Goal: Transaction & Acquisition: Purchase product/service

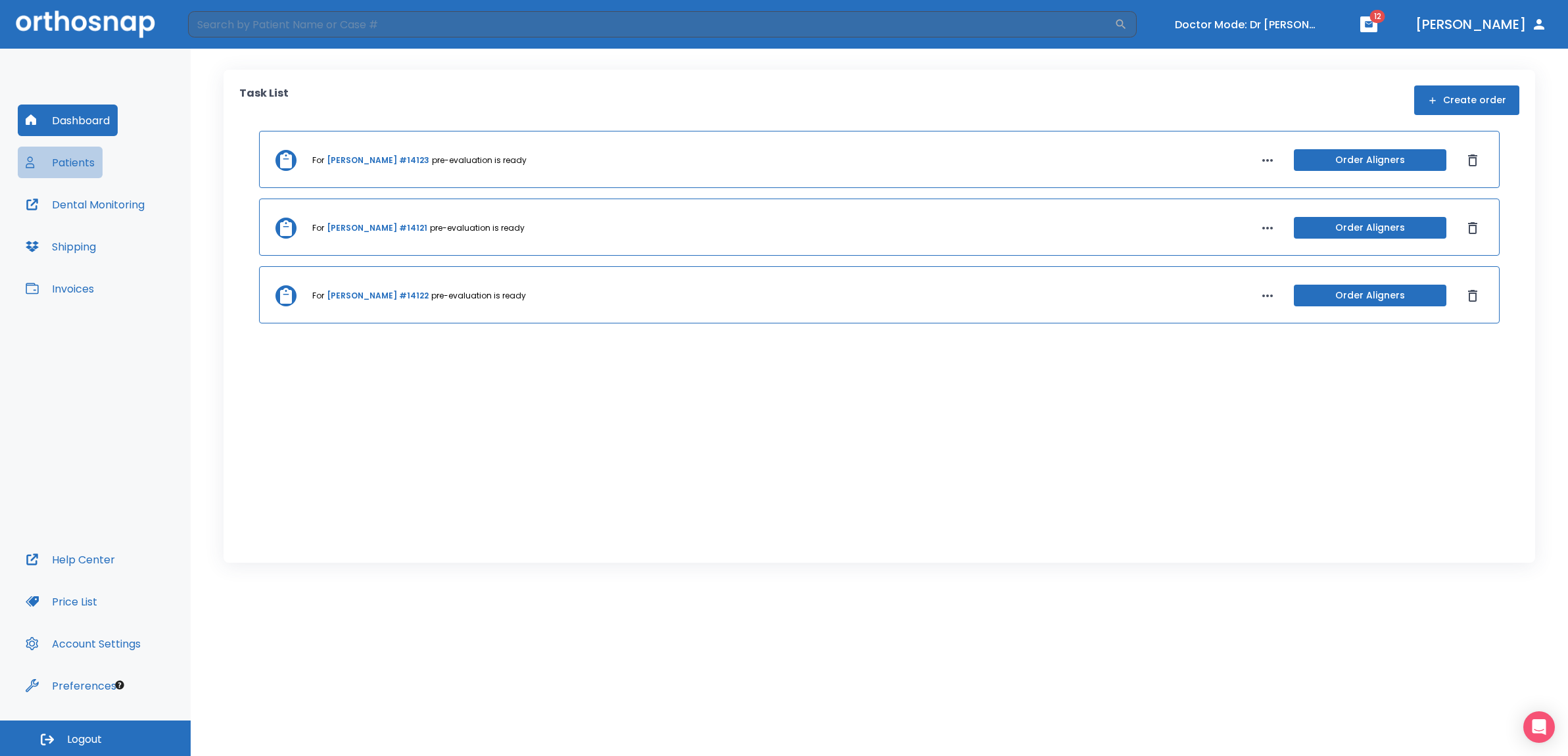
click at [73, 165] on button "Patients" at bounding box center [60, 163] width 85 height 32
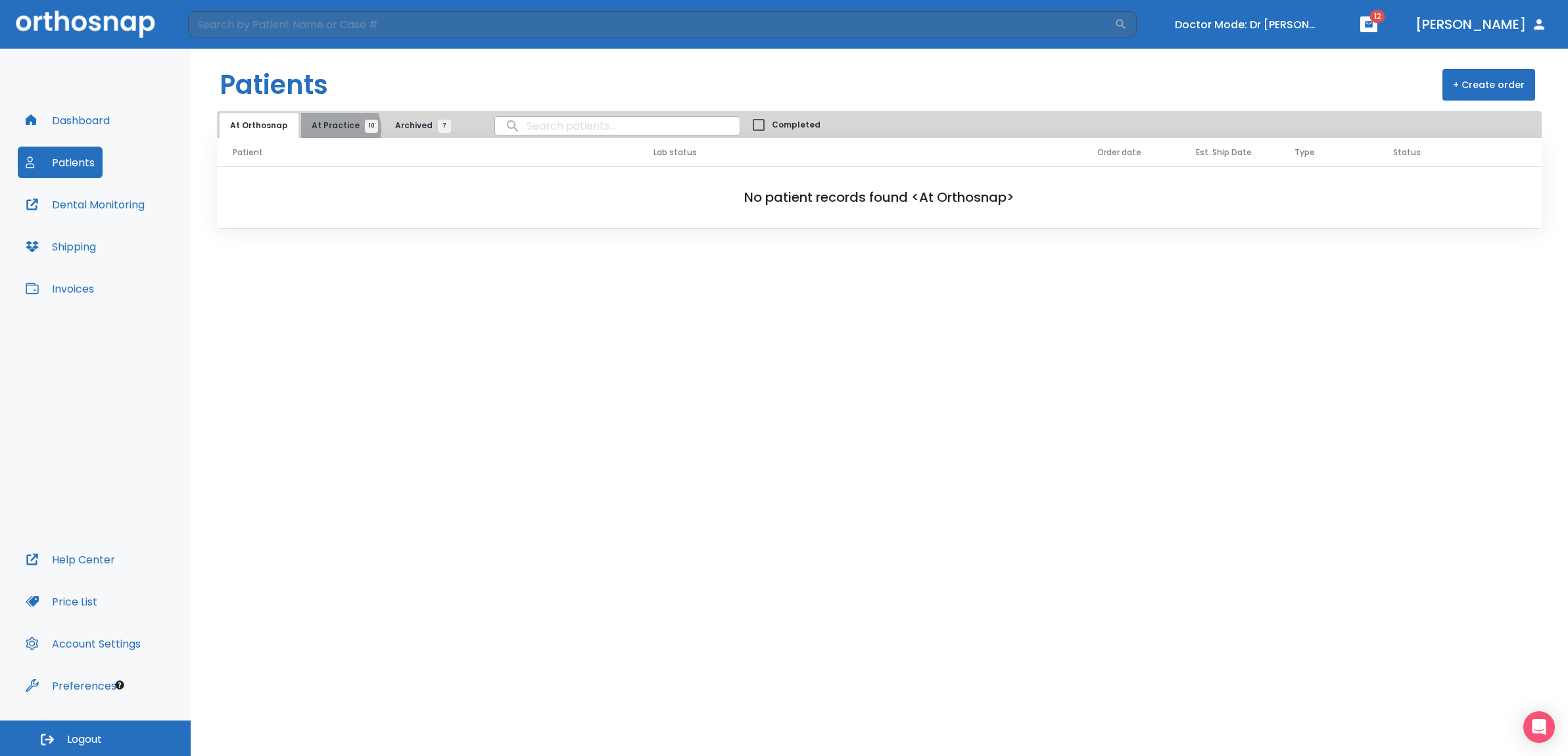
click at [327, 130] on span "At Practice 10" at bounding box center [342, 125] width 60 height 12
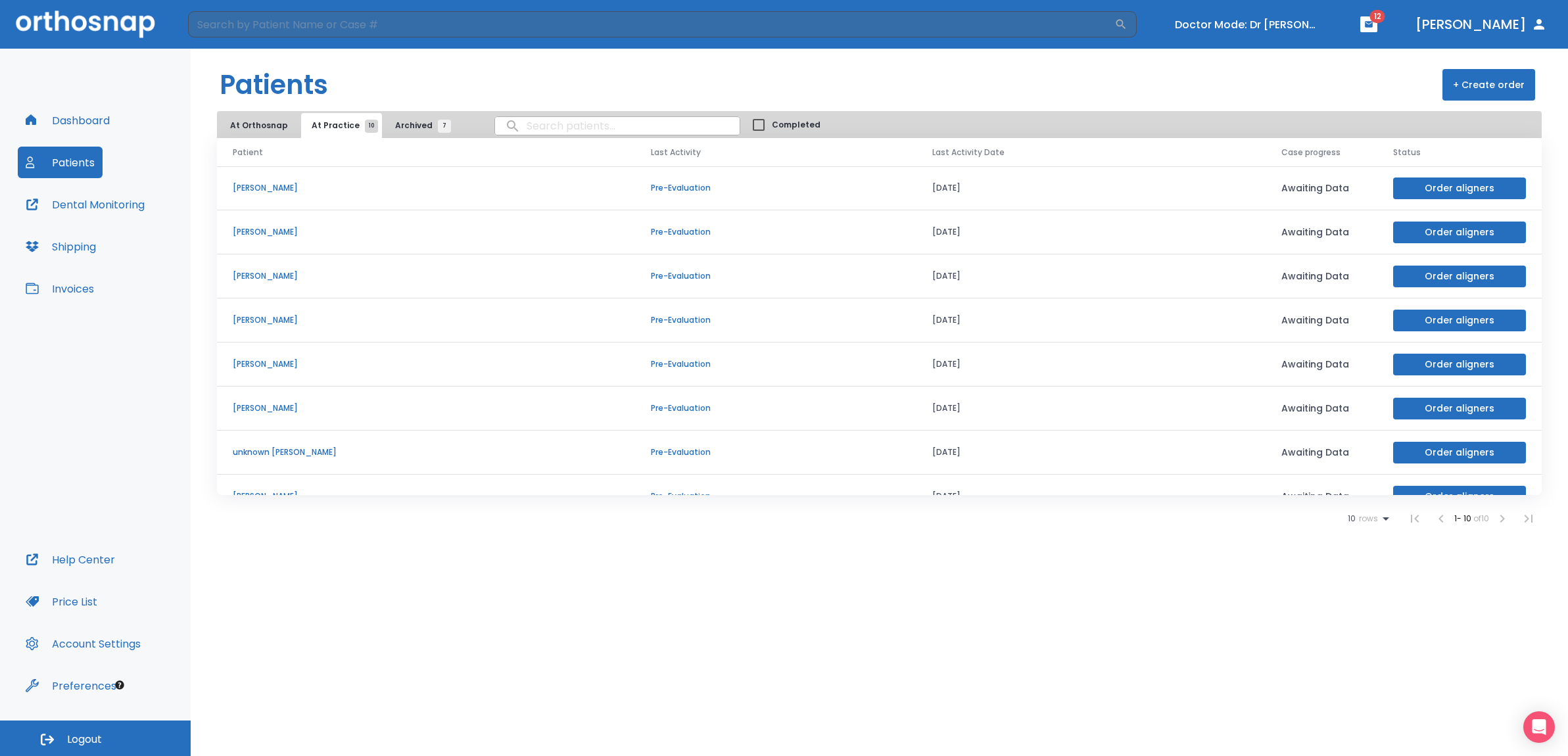
click at [346, 234] on p "Marie Hensley" at bounding box center [426, 232] width 386 height 12
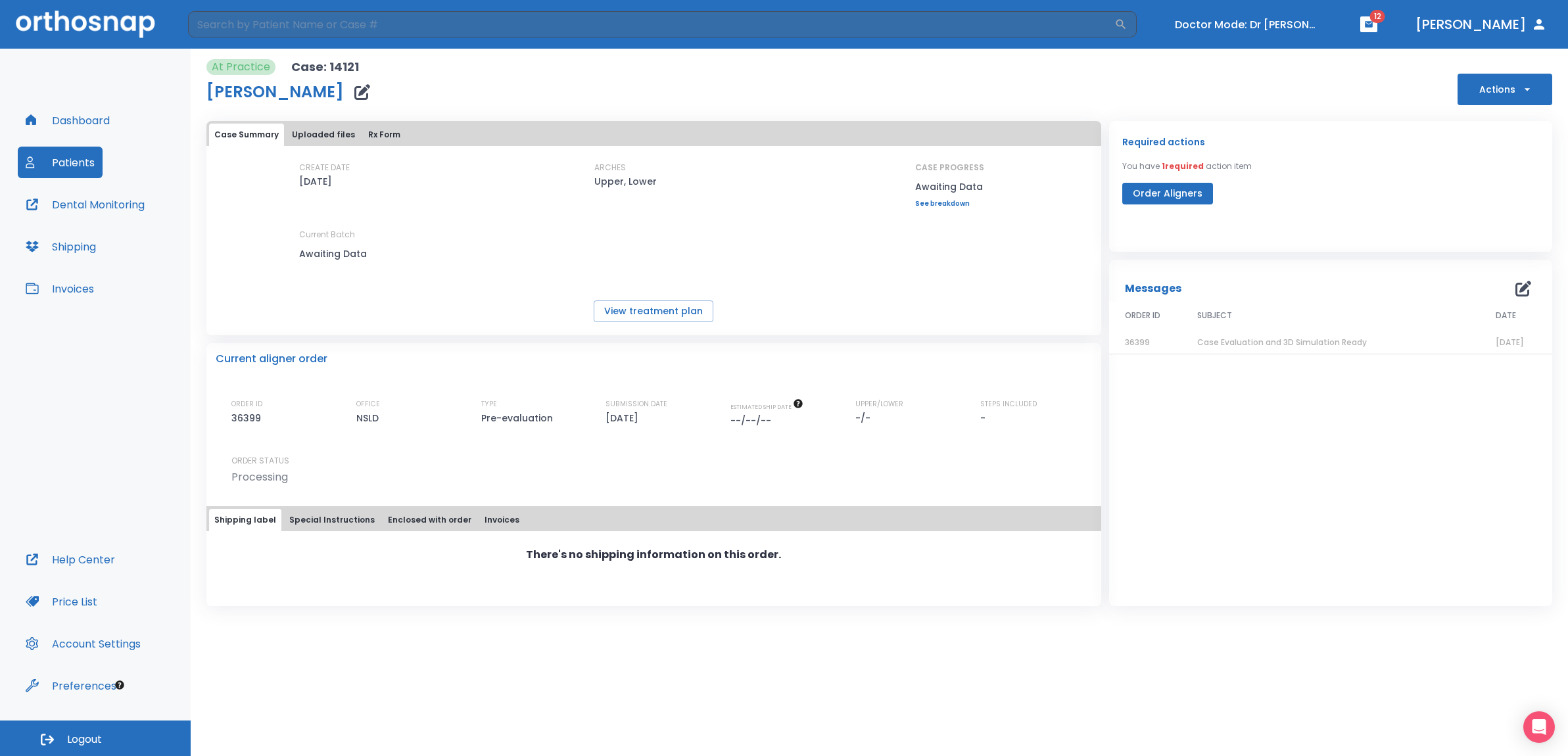
click at [316, 134] on button "Uploaded files" at bounding box center [324, 134] width 73 height 23
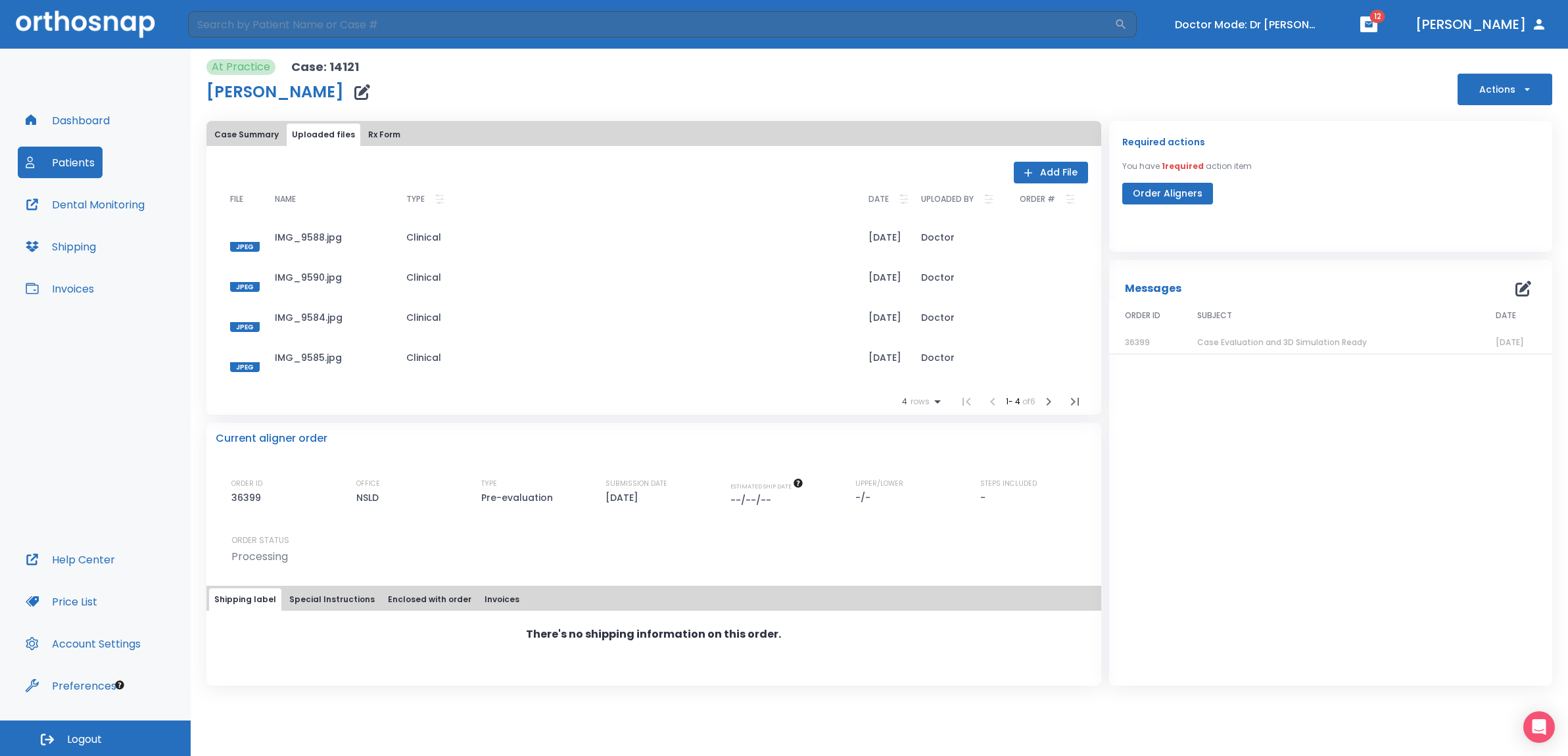
click at [387, 133] on button "Rx Form" at bounding box center [384, 134] width 43 height 23
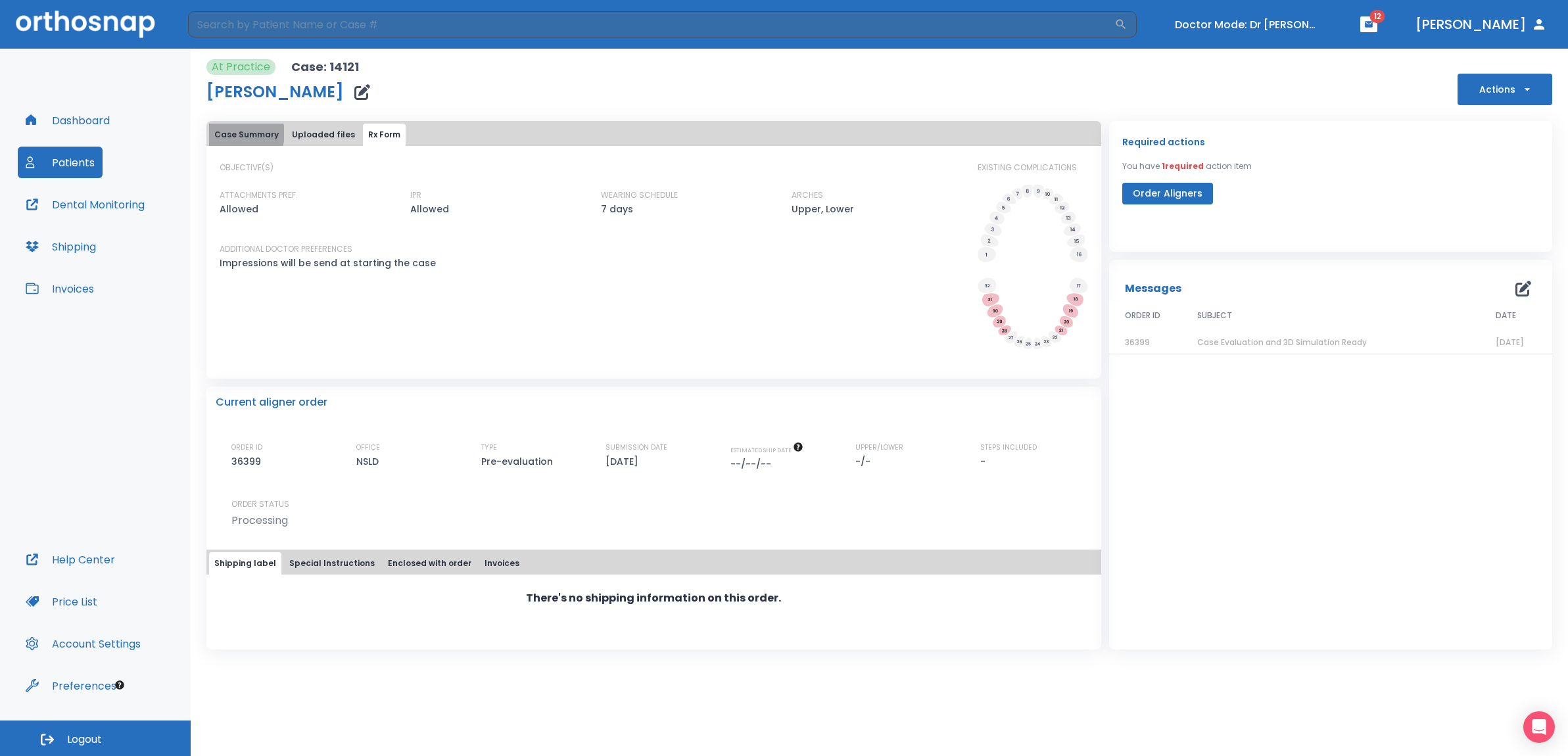
click at [240, 134] on button "Case Summary" at bounding box center [247, 134] width 75 height 23
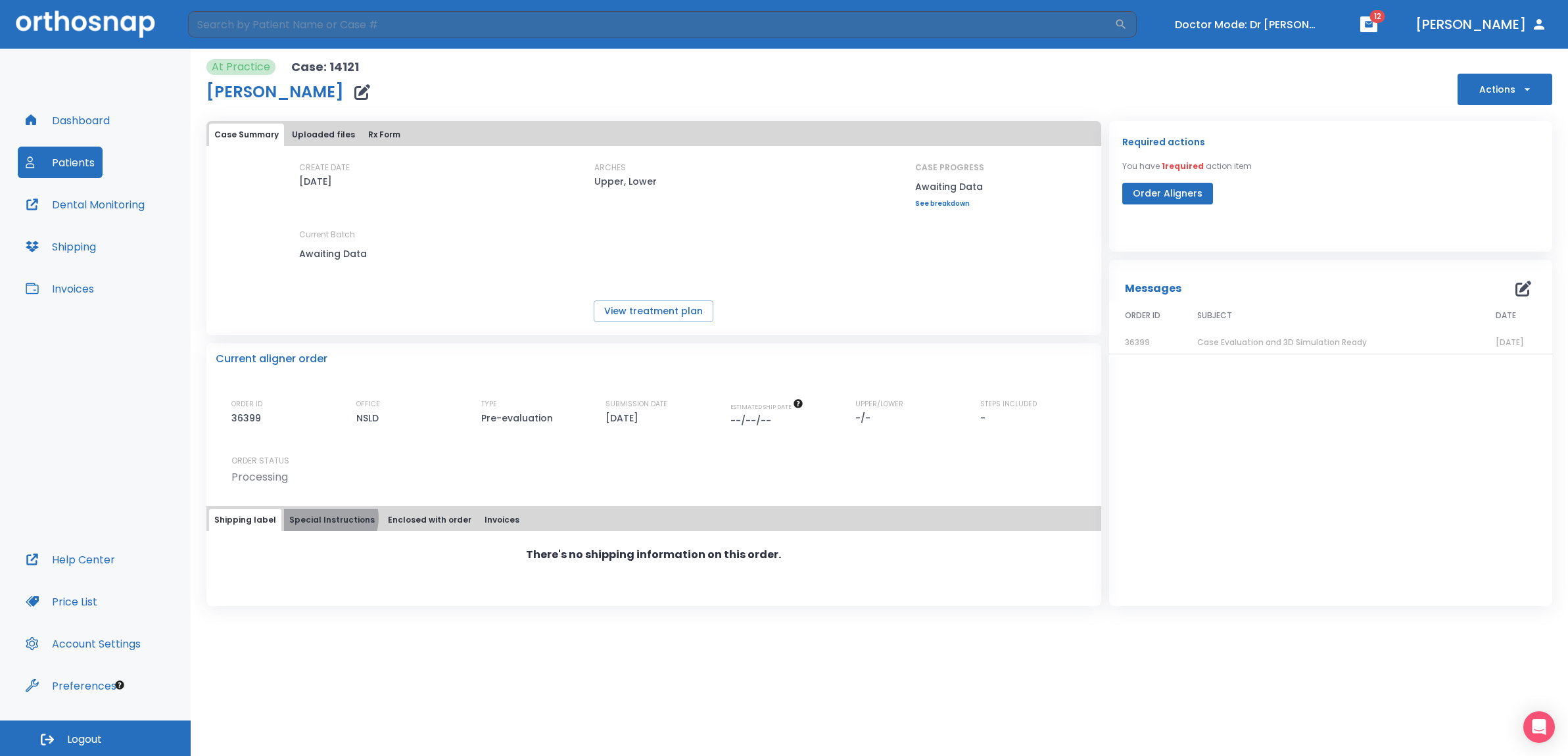
click at [325, 519] on button "Special Instructions" at bounding box center [331, 520] width 96 height 23
click at [431, 516] on button "Enclosed with order" at bounding box center [430, 520] width 94 height 23
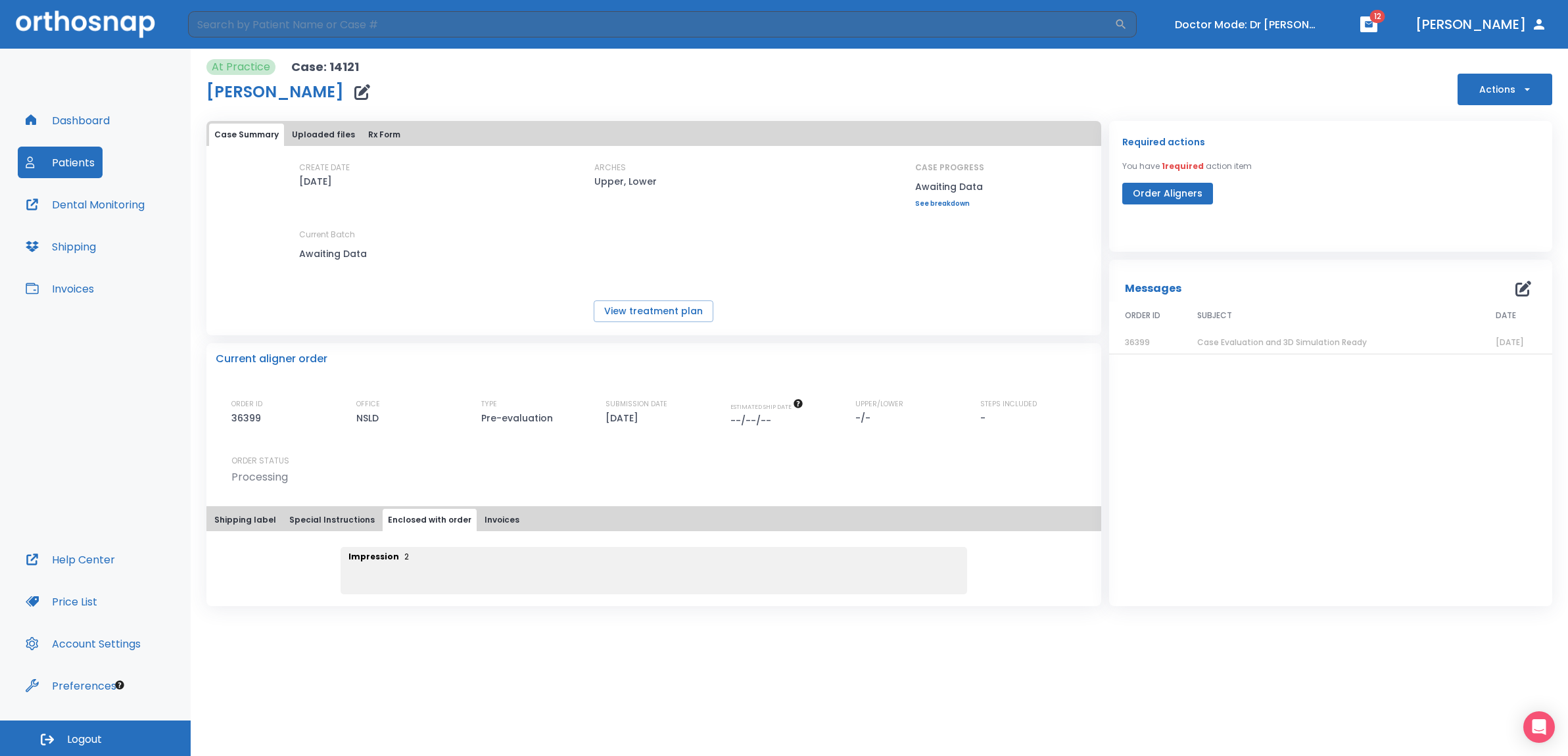
click at [501, 517] on button "Invoices" at bounding box center [502, 520] width 45 height 23
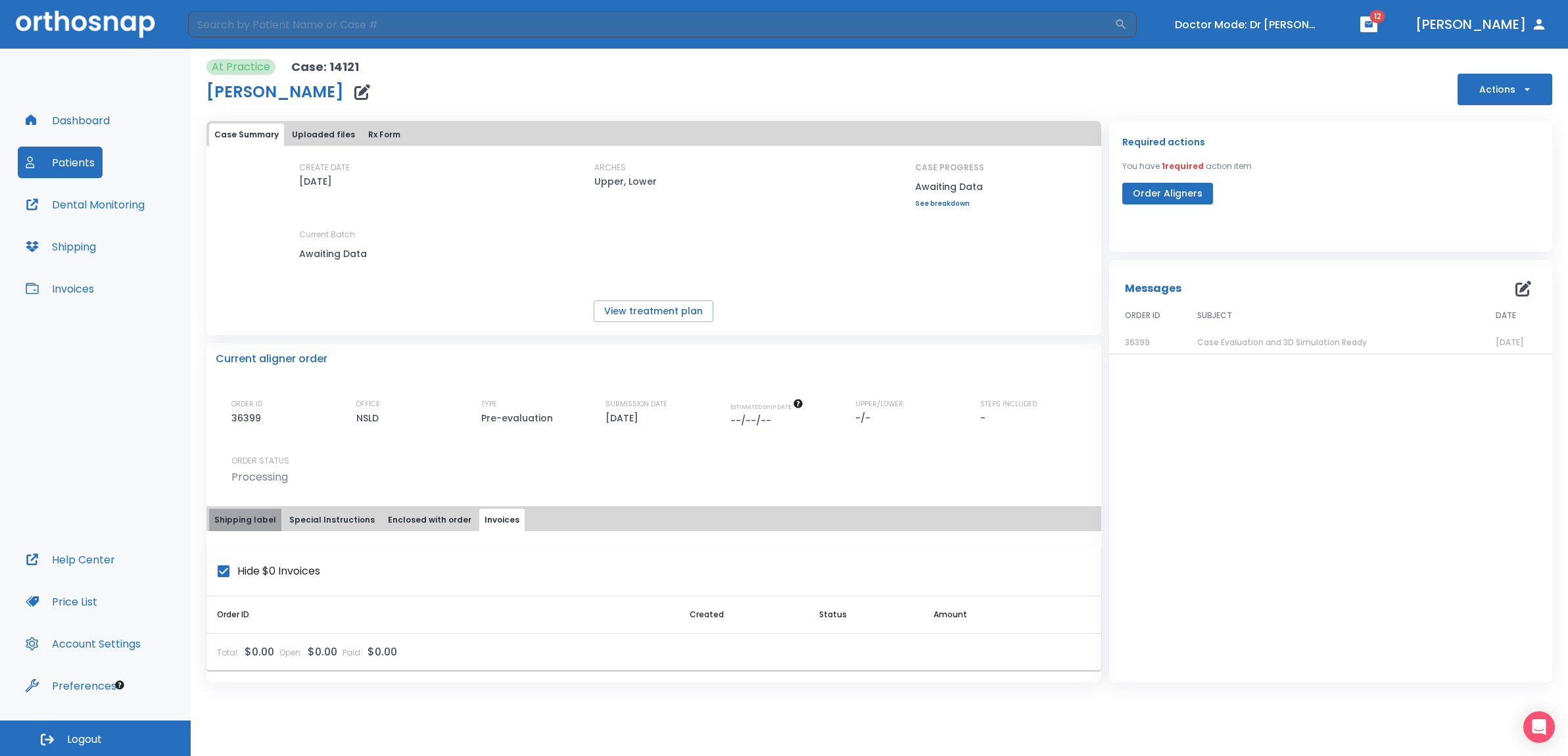
click at [246, 516] on button "Shipping label" at bounding box center [245, 520] width 73 height 23
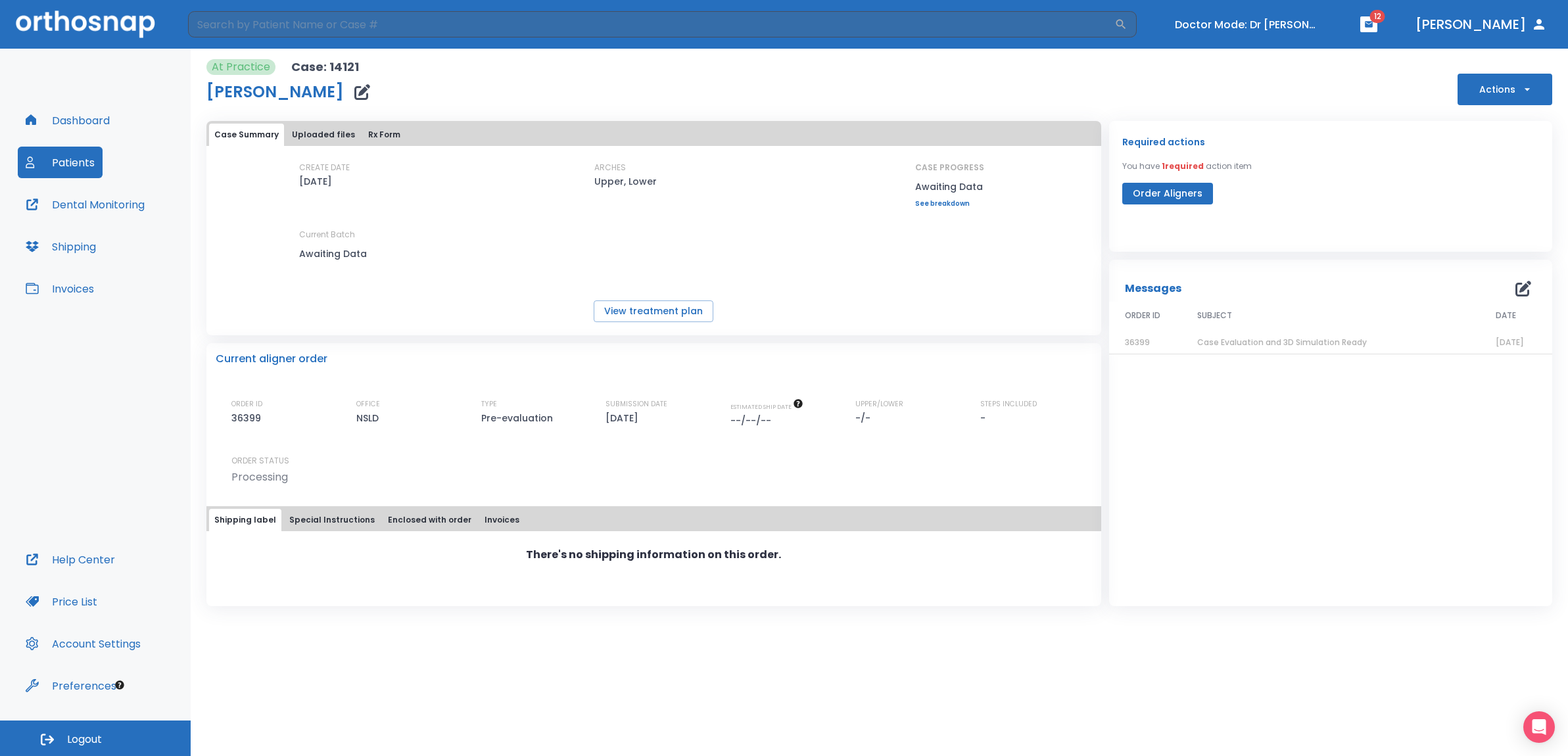
click at [1289, 340] on span "Case Evaluation and 3D Simulation Ready" at bounding box center [1282, 341] width 169 height 11
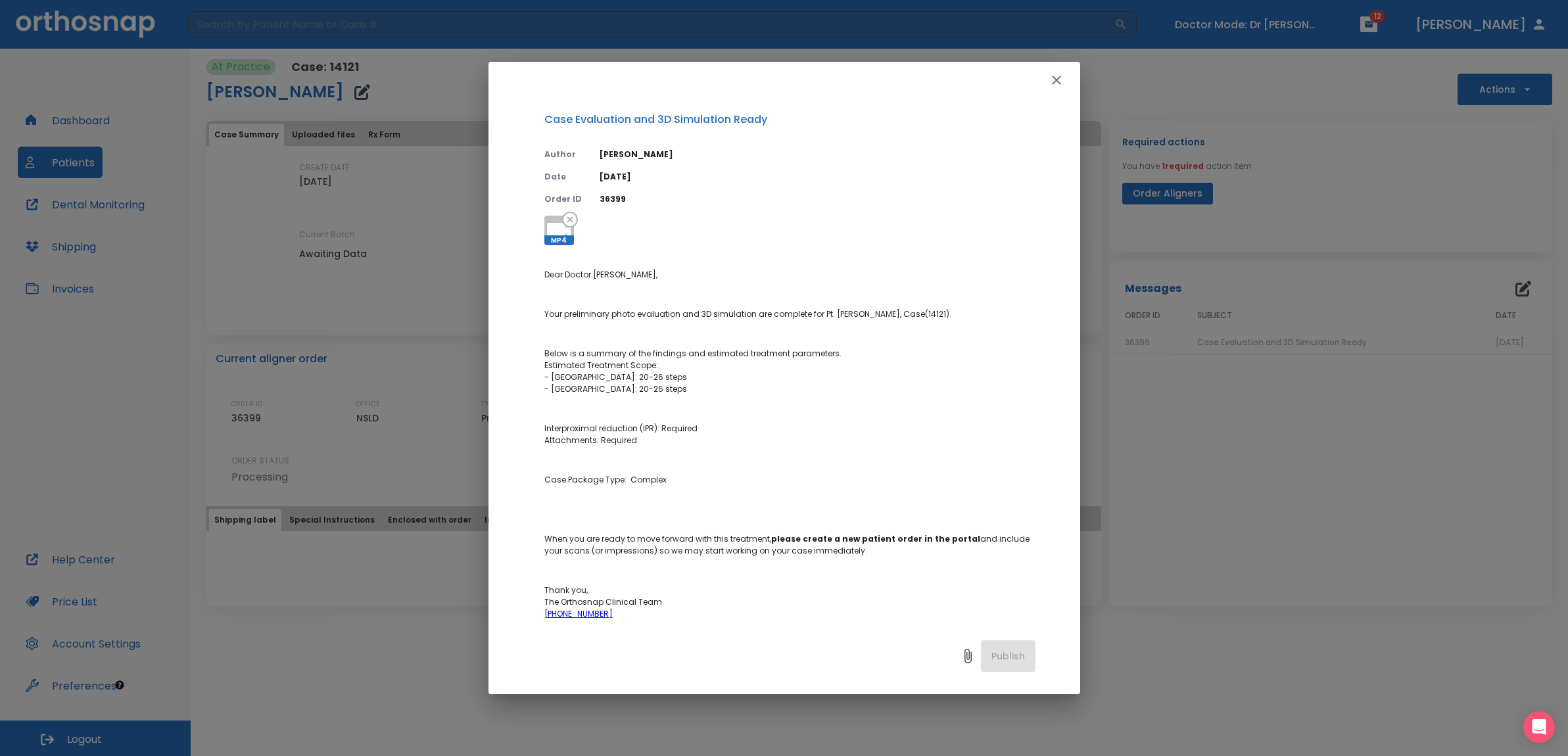
click at [1054, 82] on icon "button" at bounding box center [1056, 80] width 9 height 9
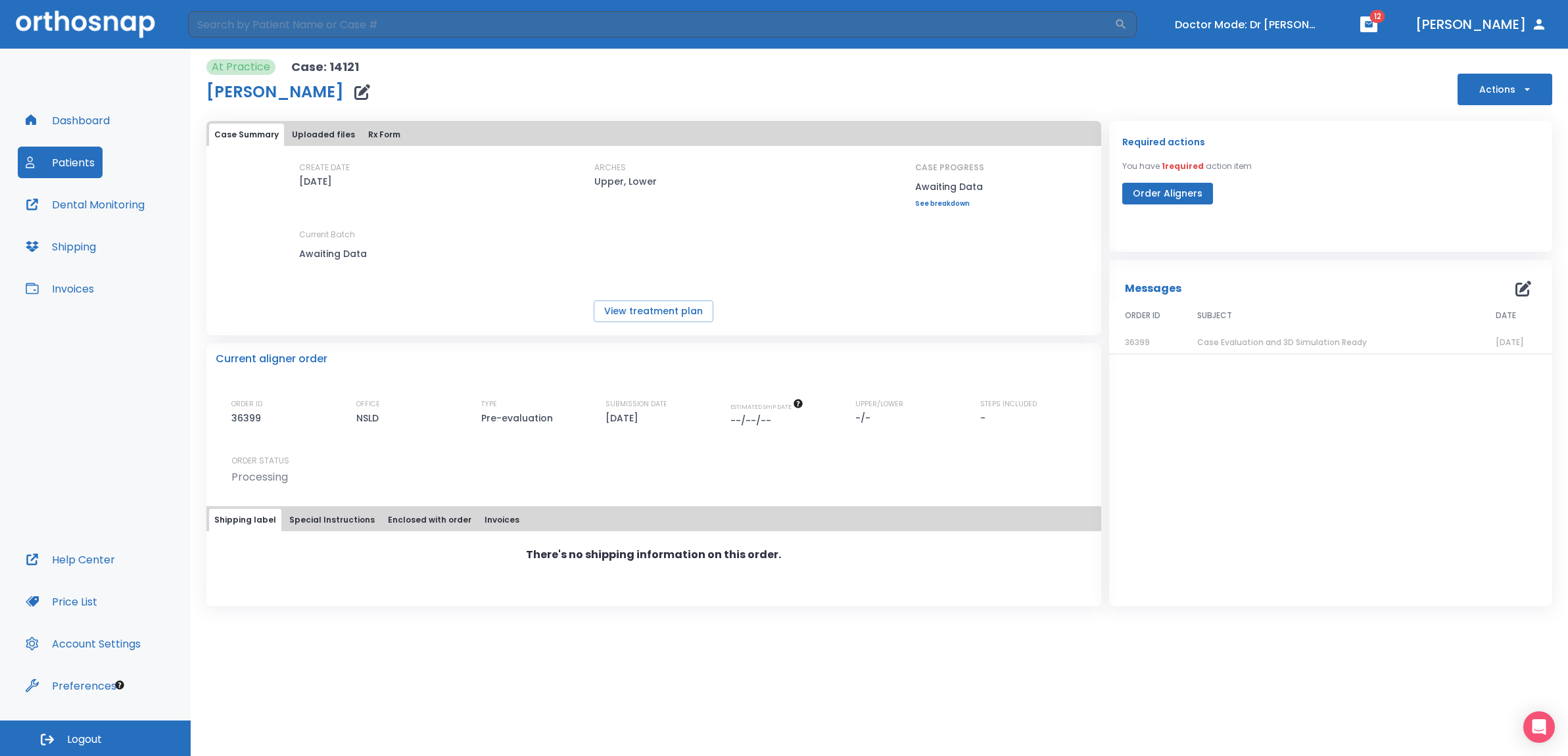
click at [1245, 340] on span "Case Evaluation and 3D Simulation Ready" at bounding box center [1282, 341] width 169 height 11
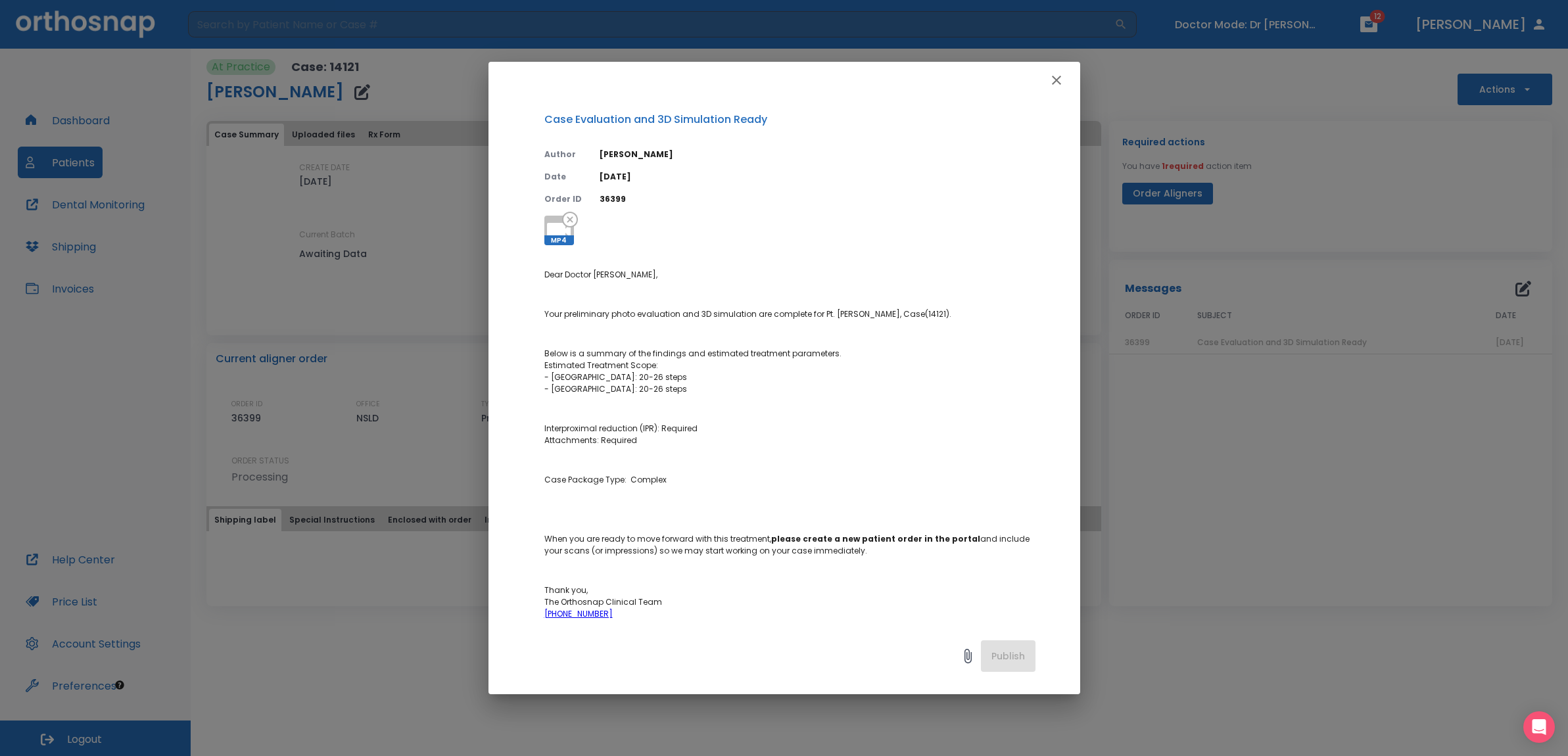
click at [1056, 80] on icon "button" at bounding box center [1056, 80] width 9 height 9
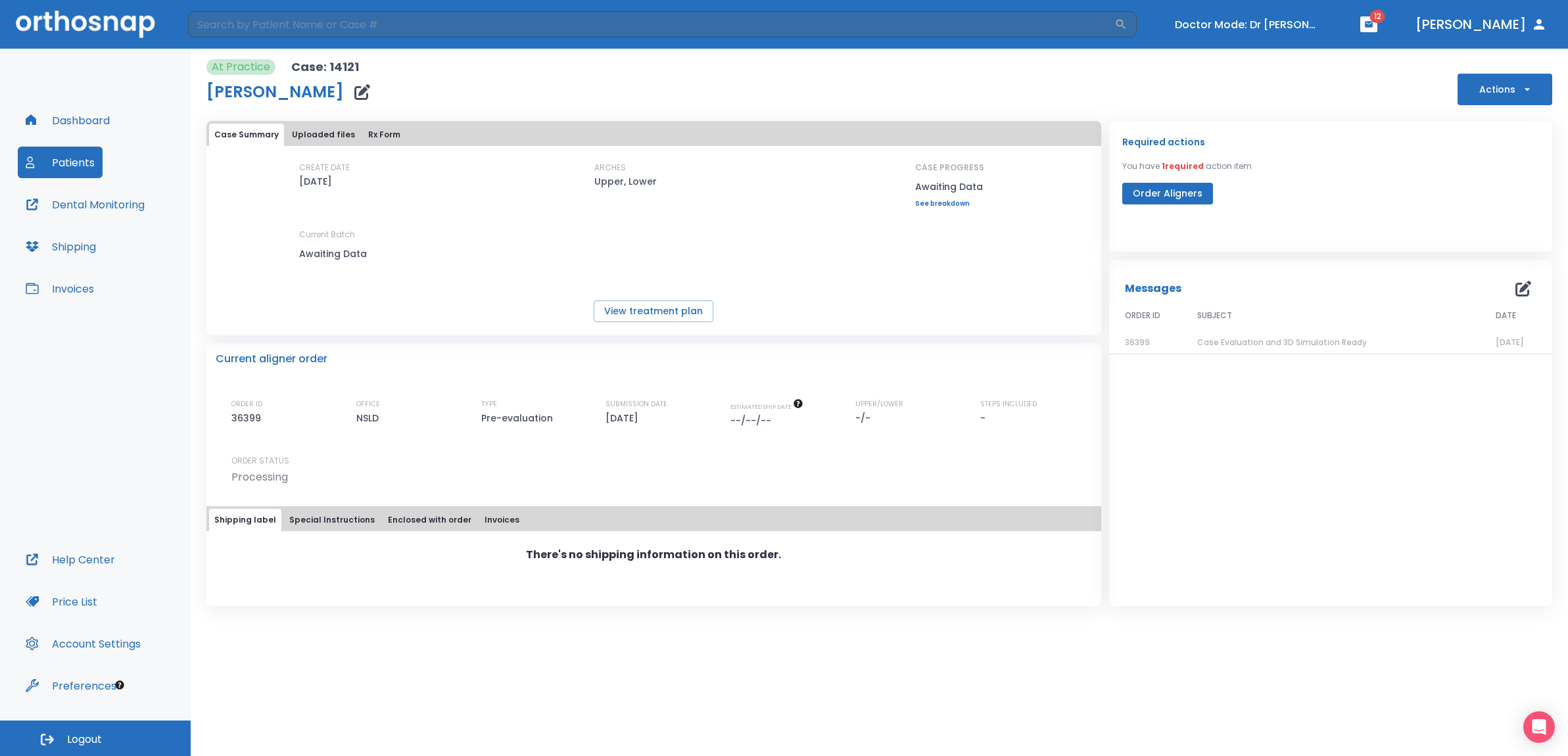
click at [1492, 93] on button "Actions" at bounding box center [1505, 89] width 94 height 32
click at [1510, 259] on p "Schedule consult" at bounding box center [1504, 259] width 70 height 12
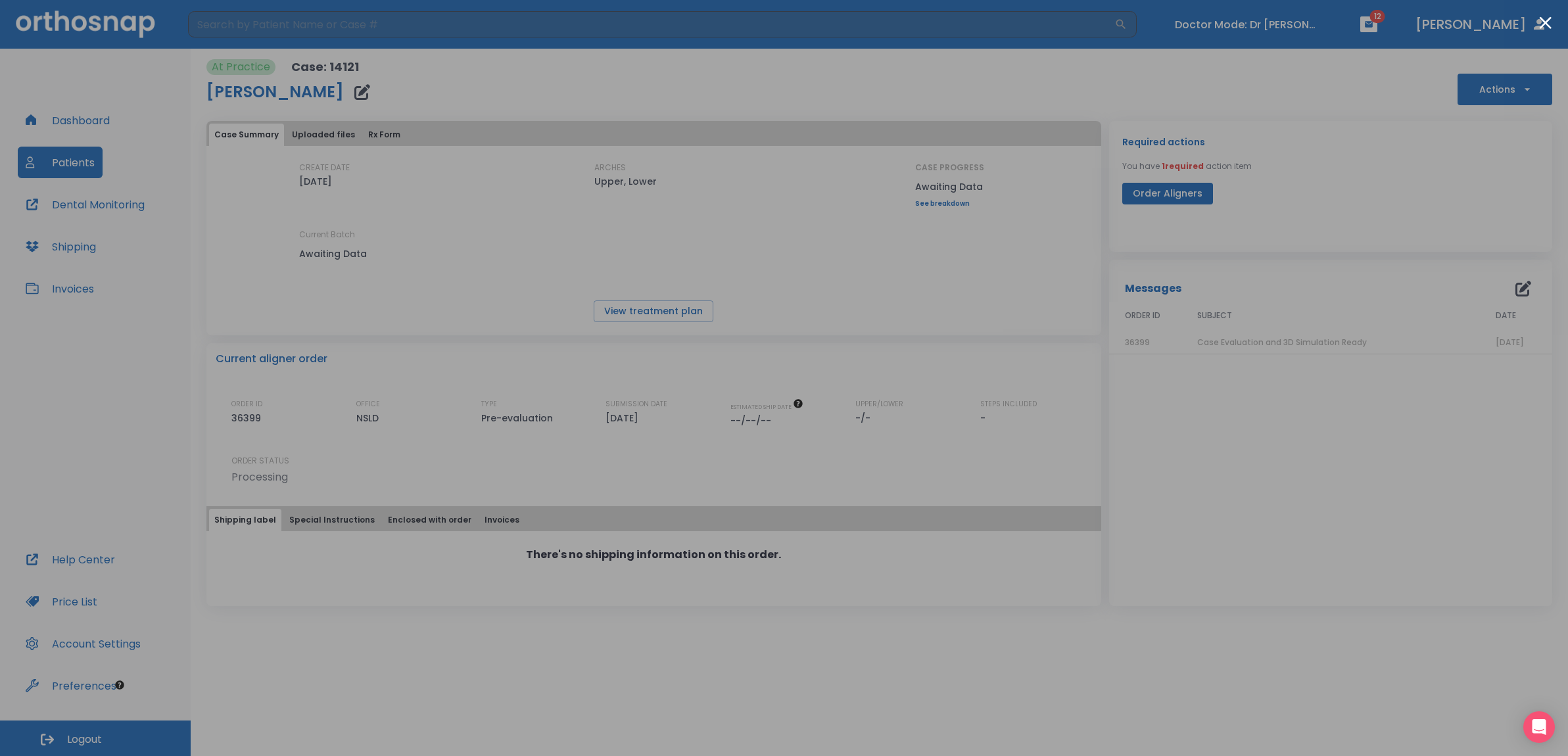
click at [1549, 21] on button "Close modal" at bounding box center [1545, 23] width 13 height 13
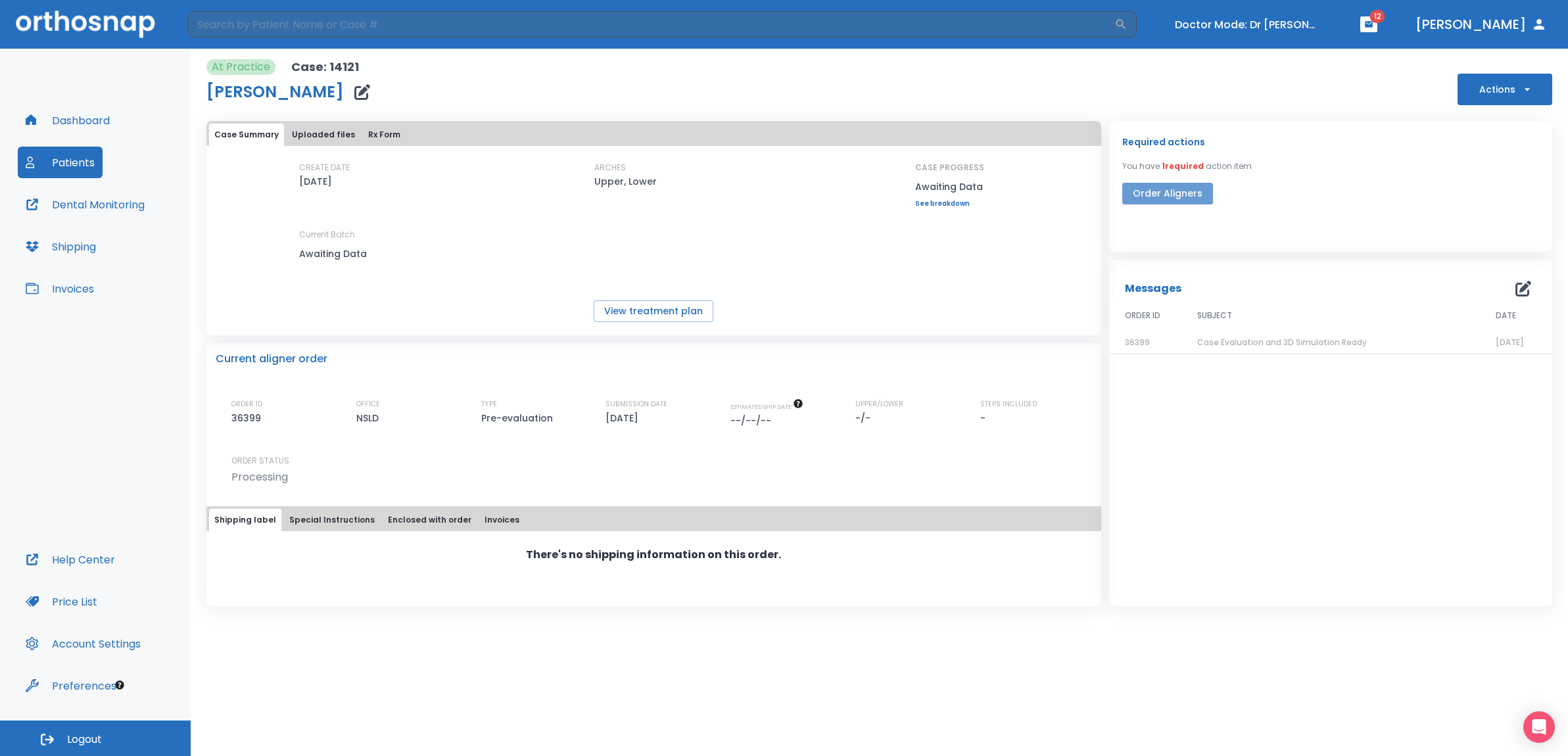
click at [1169, 194] on button "Order Aligners" at bounding box center [1167, 194] width 91 height 22
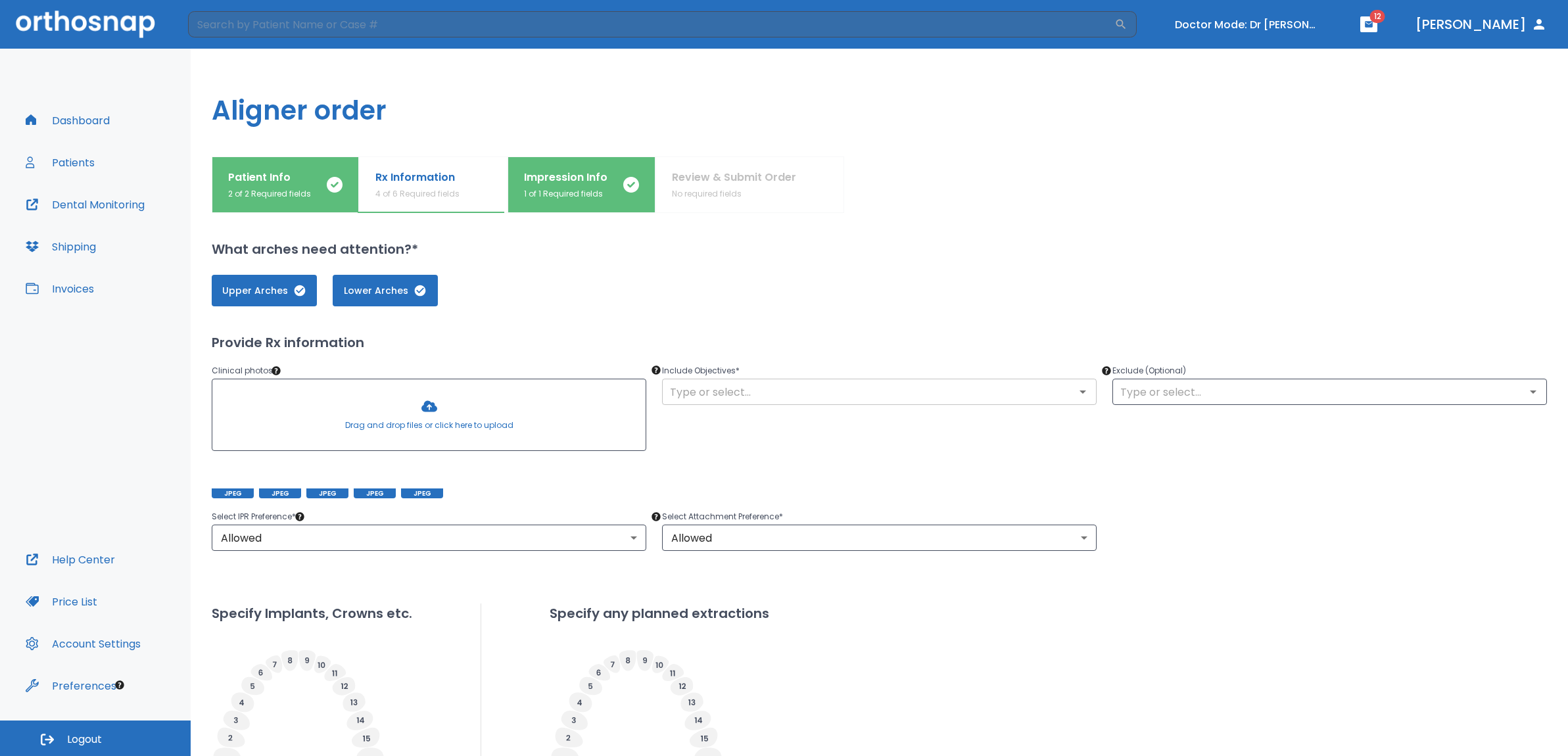
click at [766, 394] on input "text" at bounding box center [879, 392] width 426 height 18
click at [768, 357] on div "Include Objectives * ​" at bounding box center [872, 422] width 451 height 151
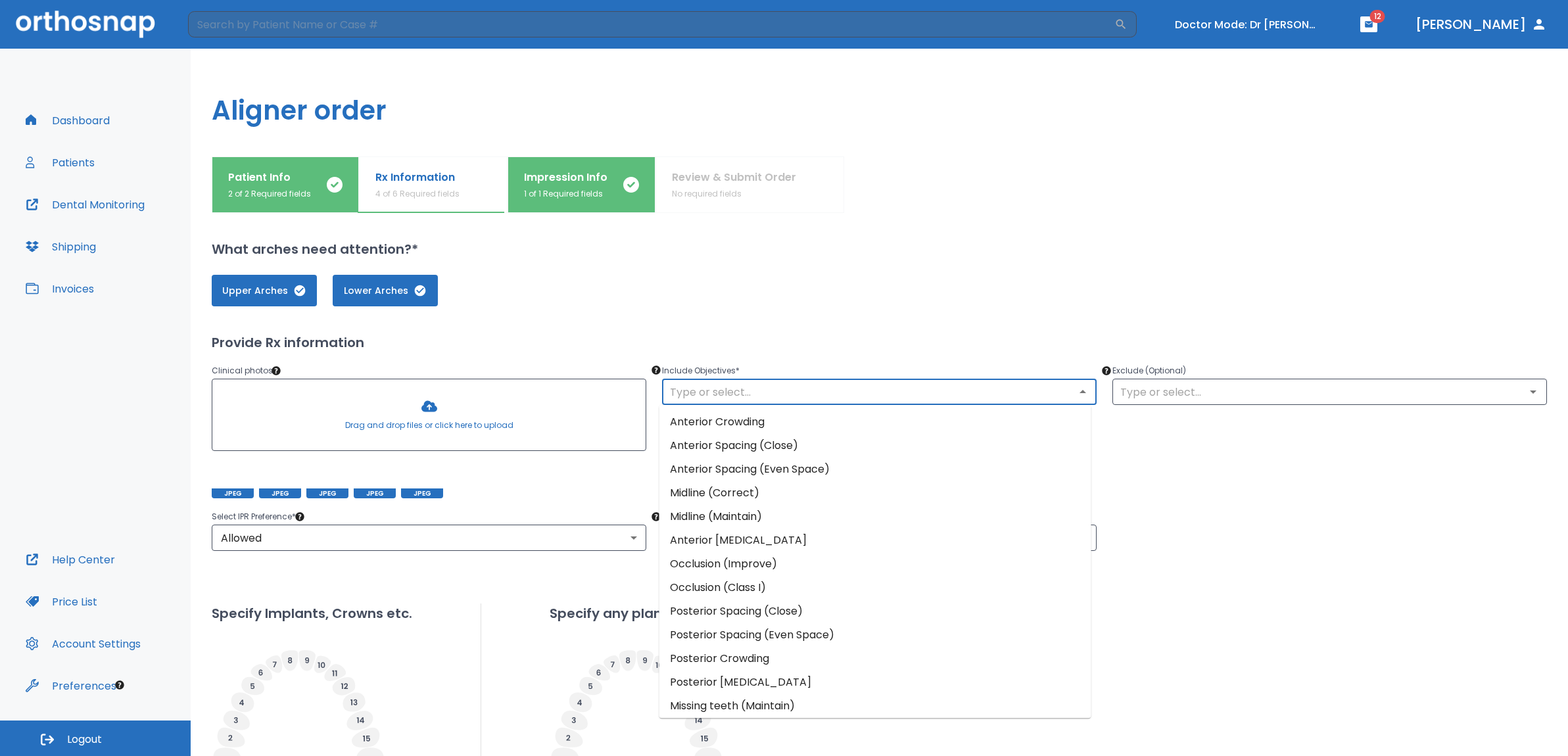
click at [799, 388] on input "text" at bounding box center [879, 392] width 426 height 18
click at [811, 359] on div "Include Objectives * ​" at bounding box center [872, 422] width 451 height 151
click at [801, 392] on input "text" at bounding box center [879, 392] width 426 height 18
click at [765, 422] on li "Anterior Crowding" at bounding box center [875, 422] width 432 height 23
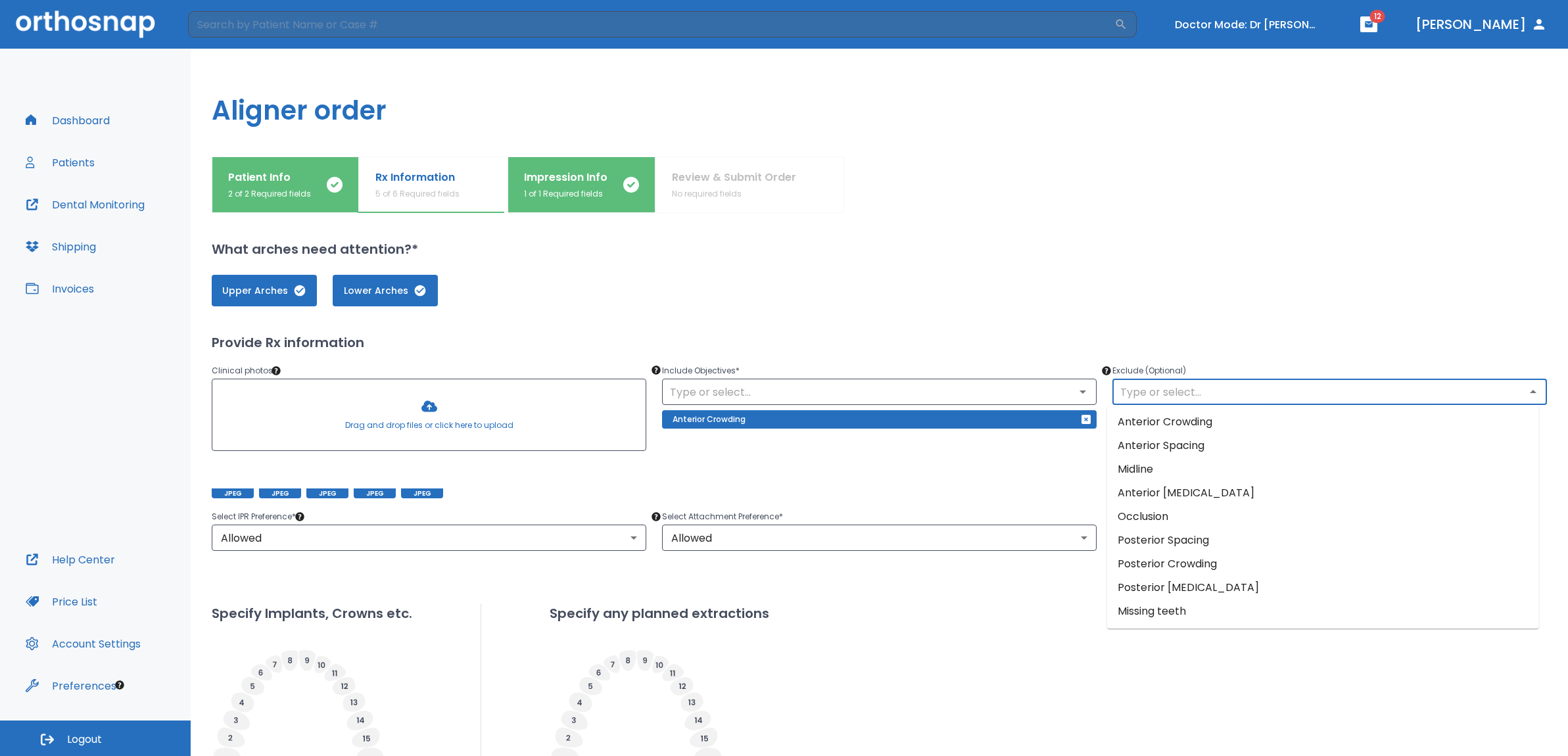
click at [1155, 396] on input "text" at bounding box center [1329, 392] width 426 height 18
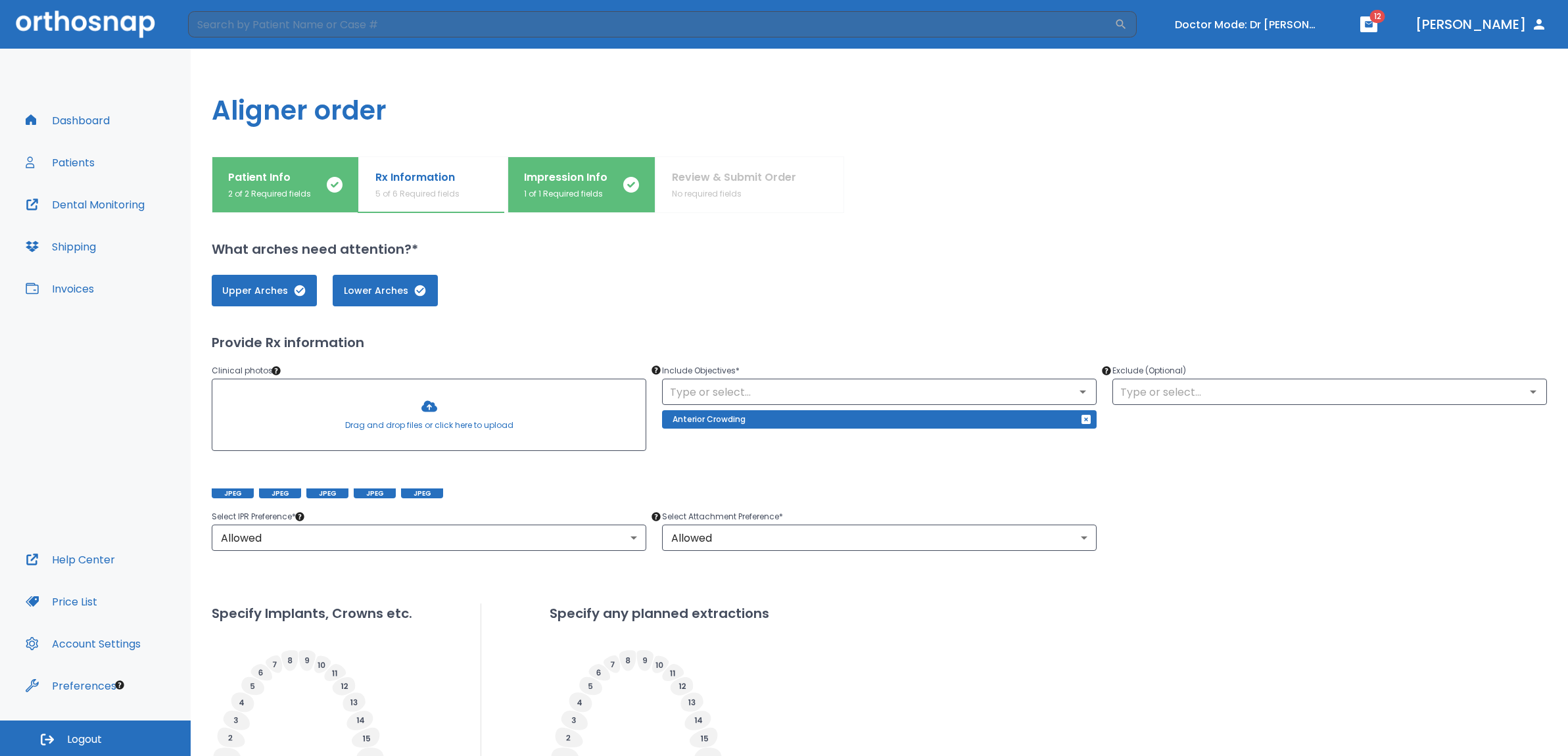
click at [1159, 314] on div "Upper Arches Lower Arches Provide Rx information Clinical photos * Drag and dro…" at bounding box center [880, 582] width 1336 height 647
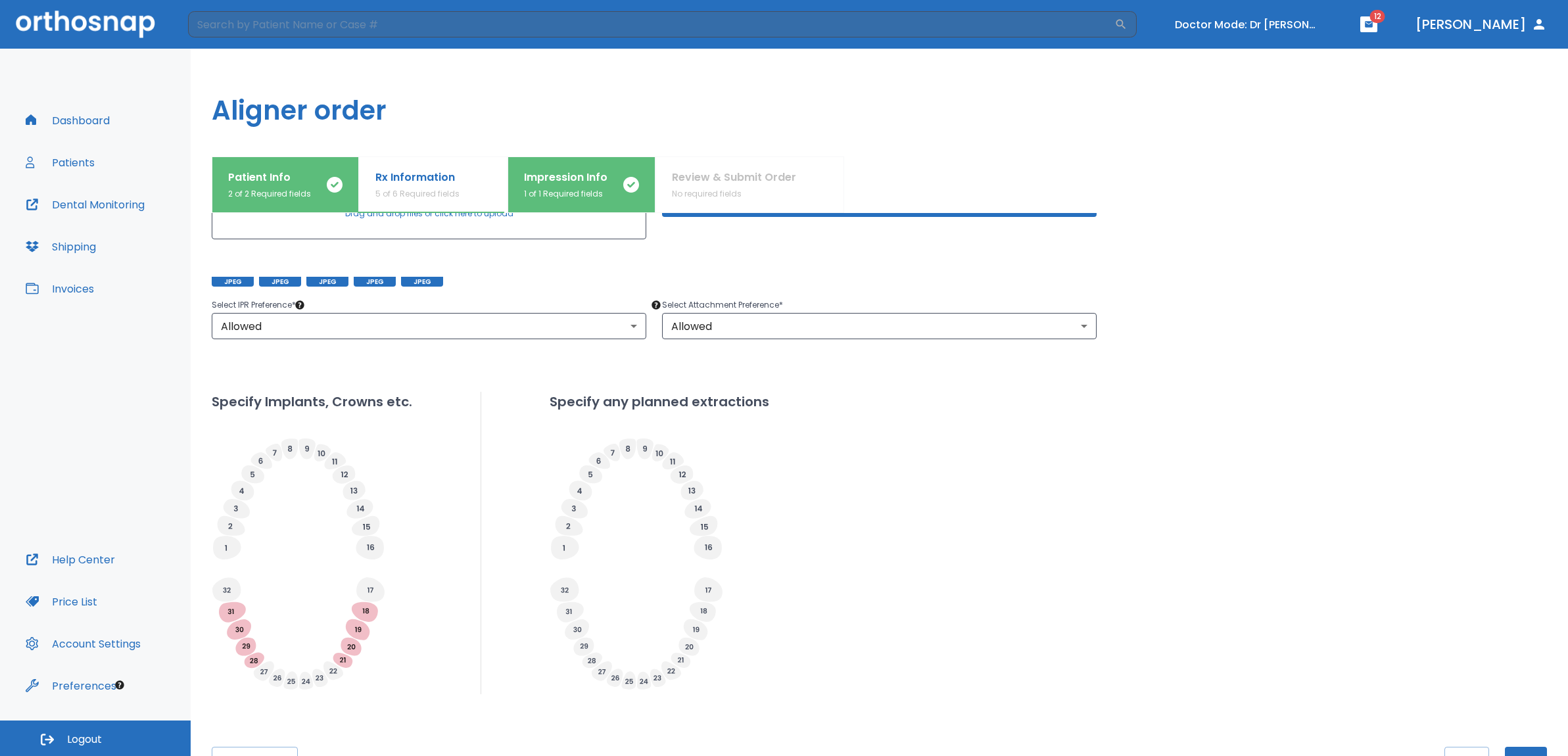
scroll to position [260, 0]
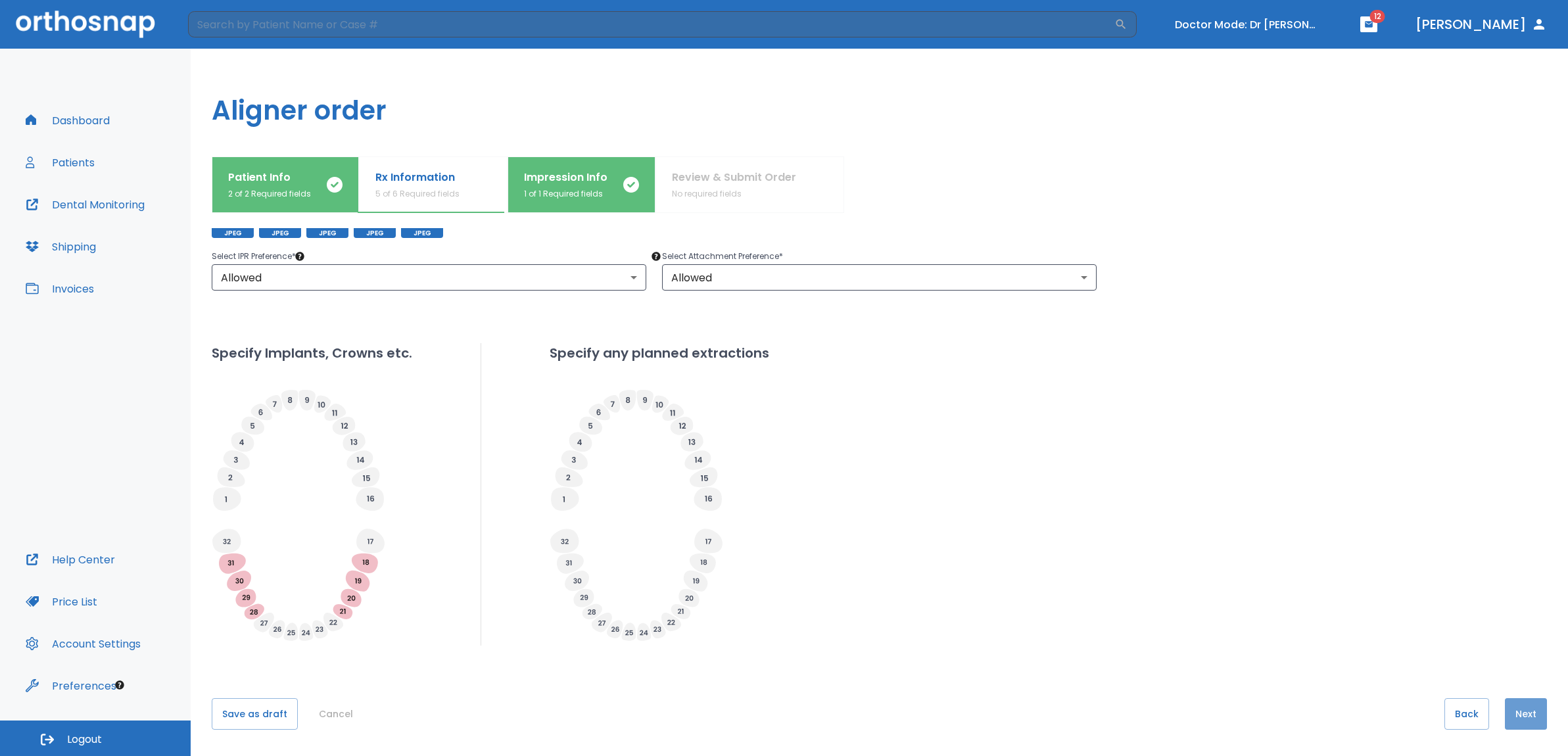
click at [1512, 716] on button "Next" at bounding box center [1526, 714] width 42 height 32
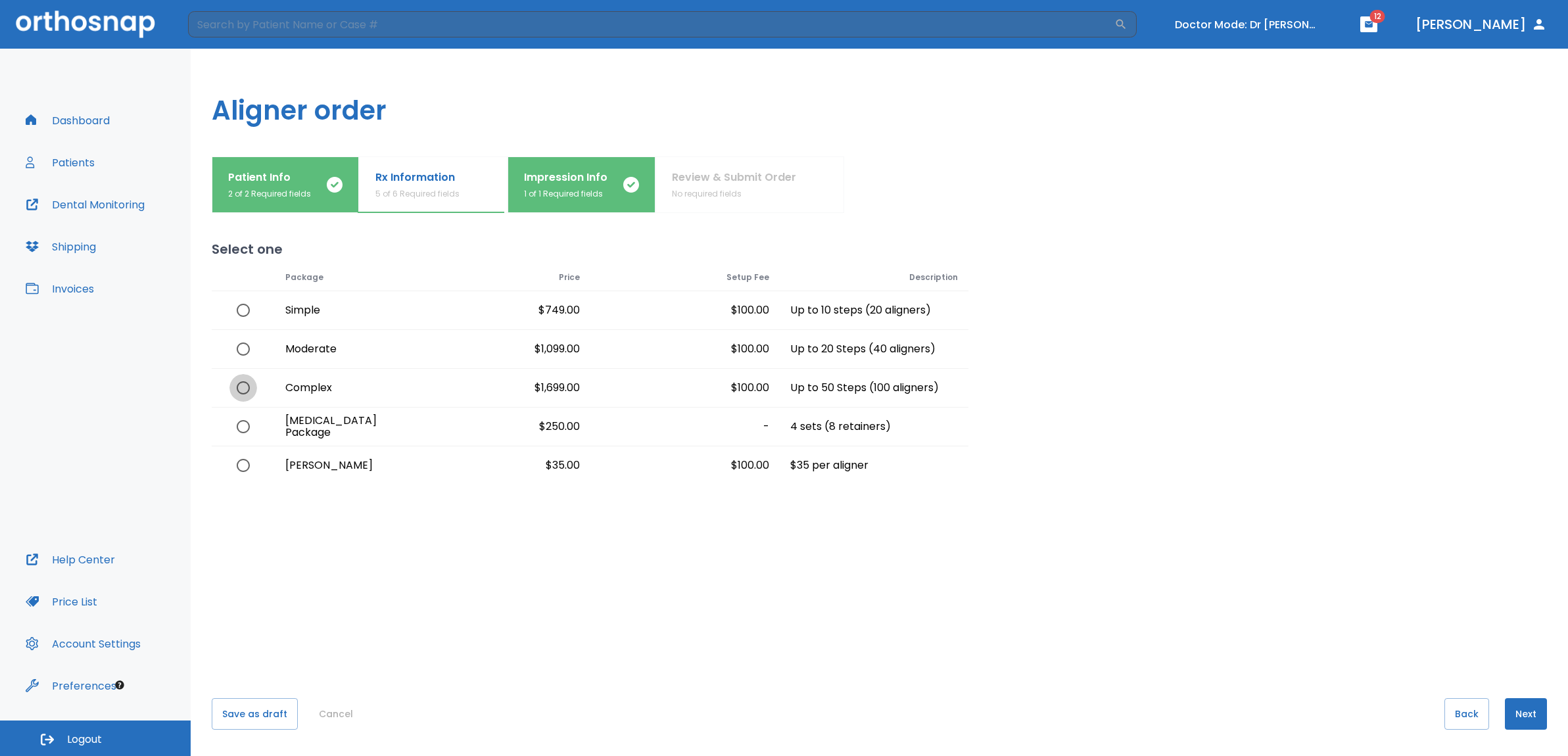
click at [241, 391] on input "radio" at bounding box center [243, 387] width 28 height 28
radio input "true"
click at [1515, 711] on button "Next" at bounding box center [1526, 714] width 42 height 32
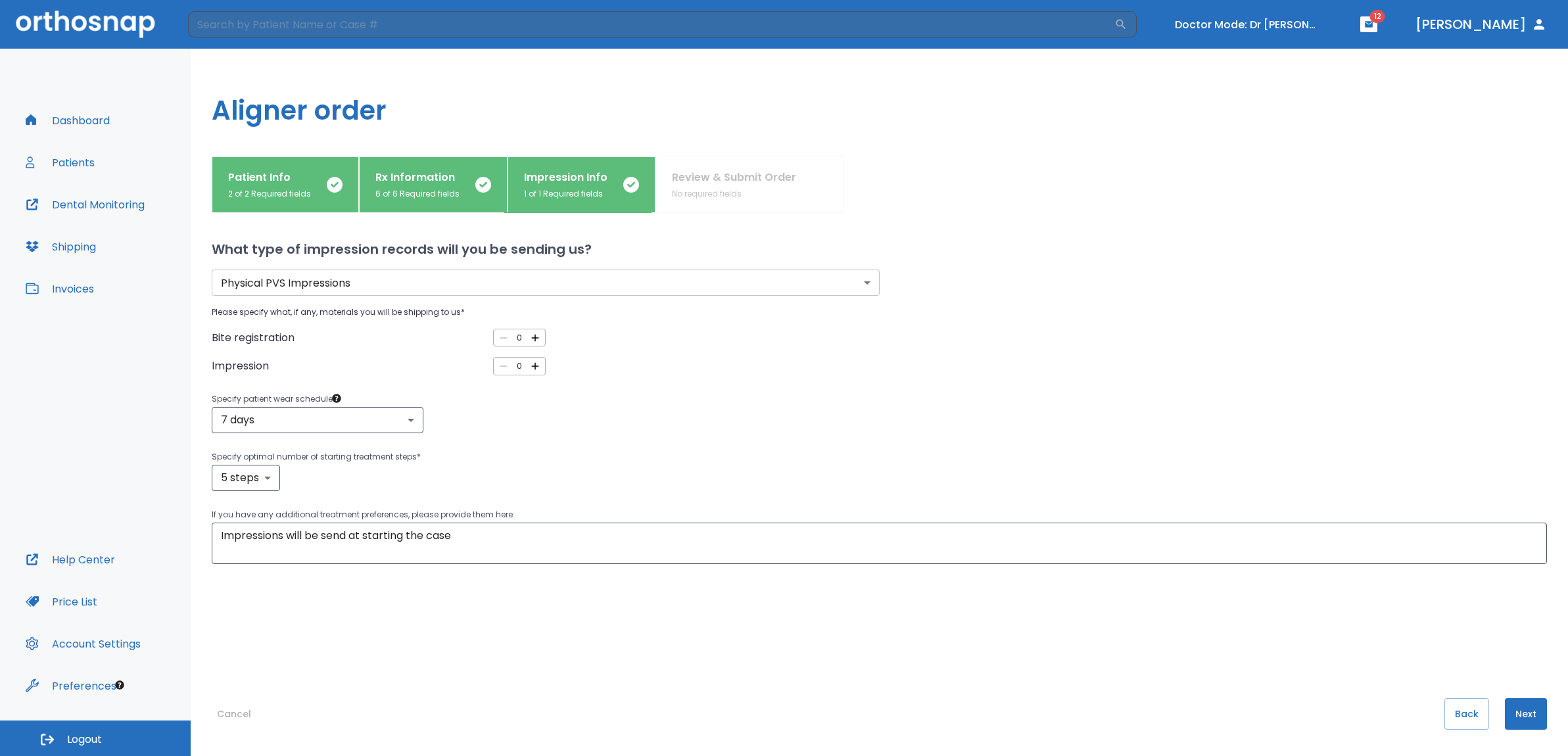
click at [536, 366] on icon "button" at bounding box center [536, 366] width 8 height 8
type input "2"
click at [533, 334] on icon "button" at bounding box center [535, 338] width 12 height 12
type input "1"
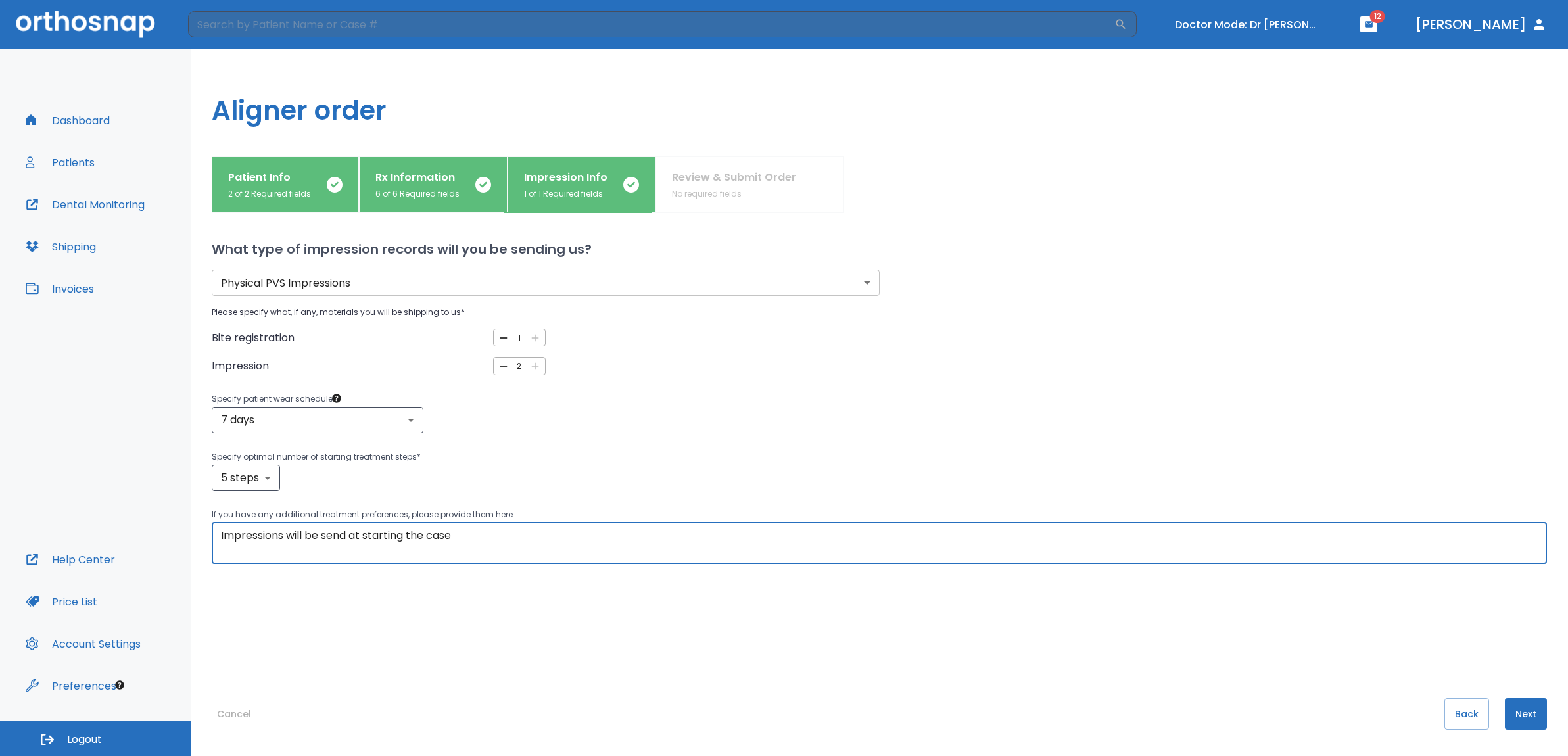
click at [606, 542] on textarea "Impressions will be send at starting the case" at bounding box center [880, 543] width 1317 height 30
type textarea "Impressions will be send at starting the case - no attachments on crowns pls"
click at [1524, 715] on button "Next" at bounding box center [1526, 714] width 42 height 32
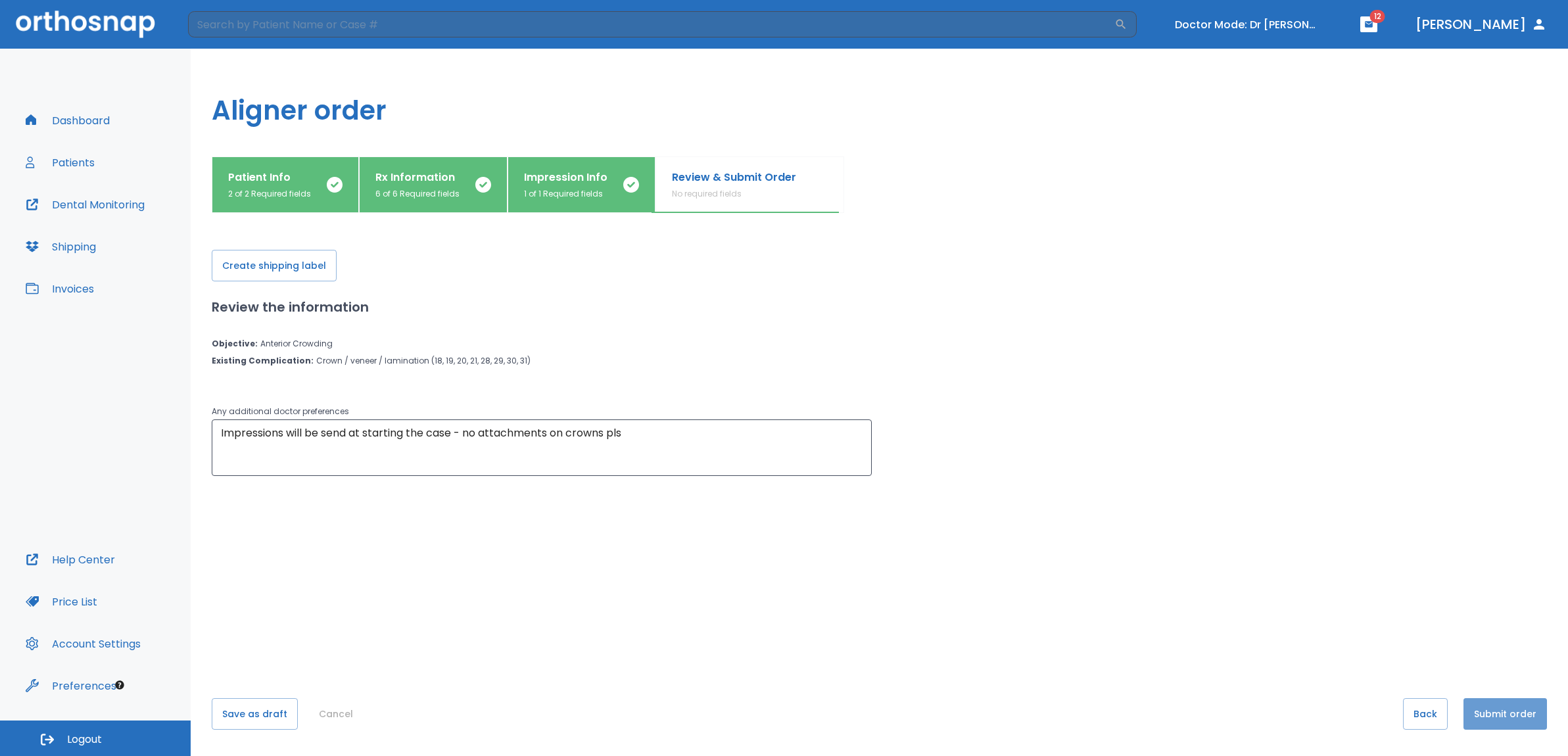
click at [1504, 711] on button "Submit order" at bounding box center [1505, 714] width 83 height 32
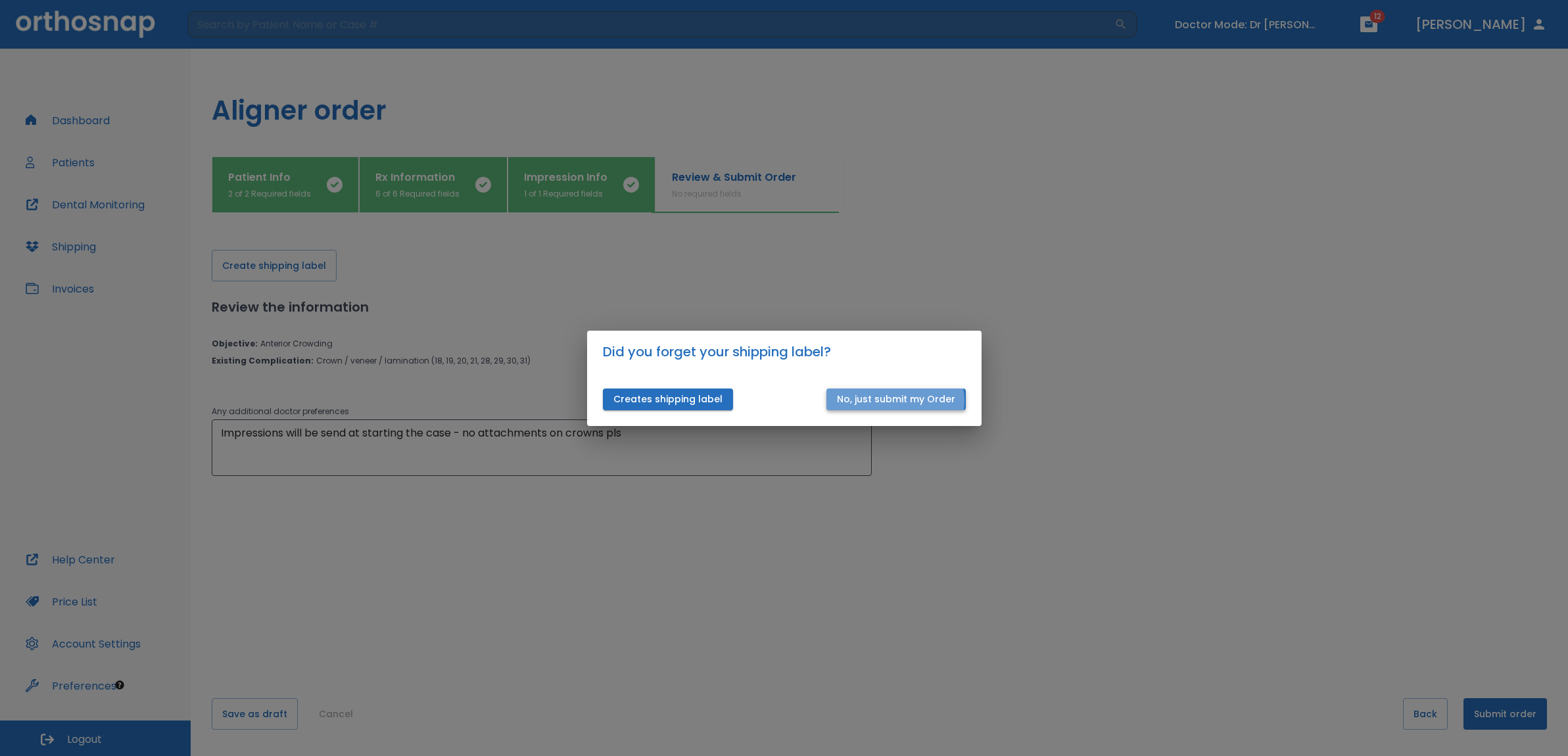
click at [898, 401] on button "No, just submit my Order" at bounding box center [896, 400] width 139 height 22
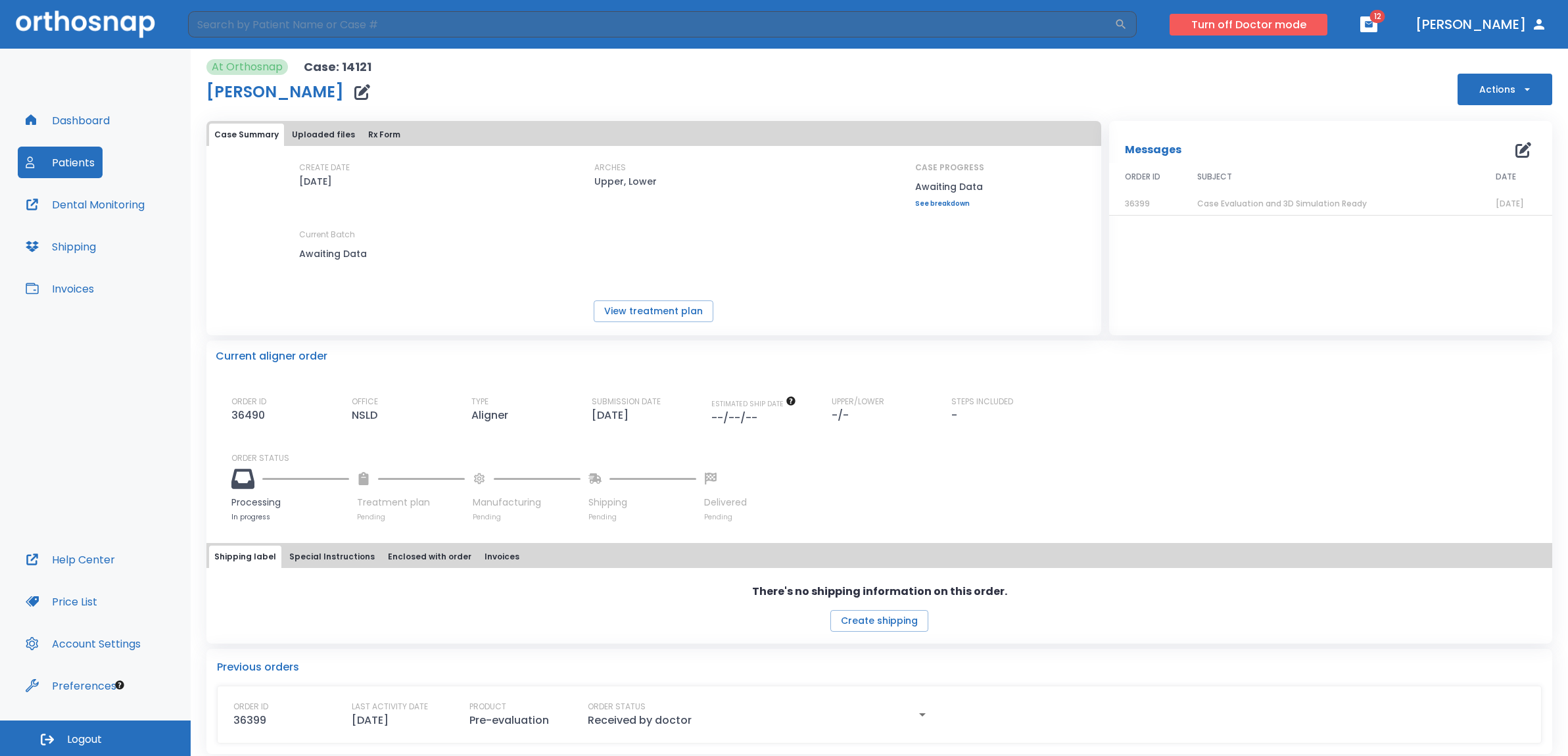
click at [1269, 23] on button "Turn off Doctor mode" at bounding box center [1248, 25] width 158 height 22
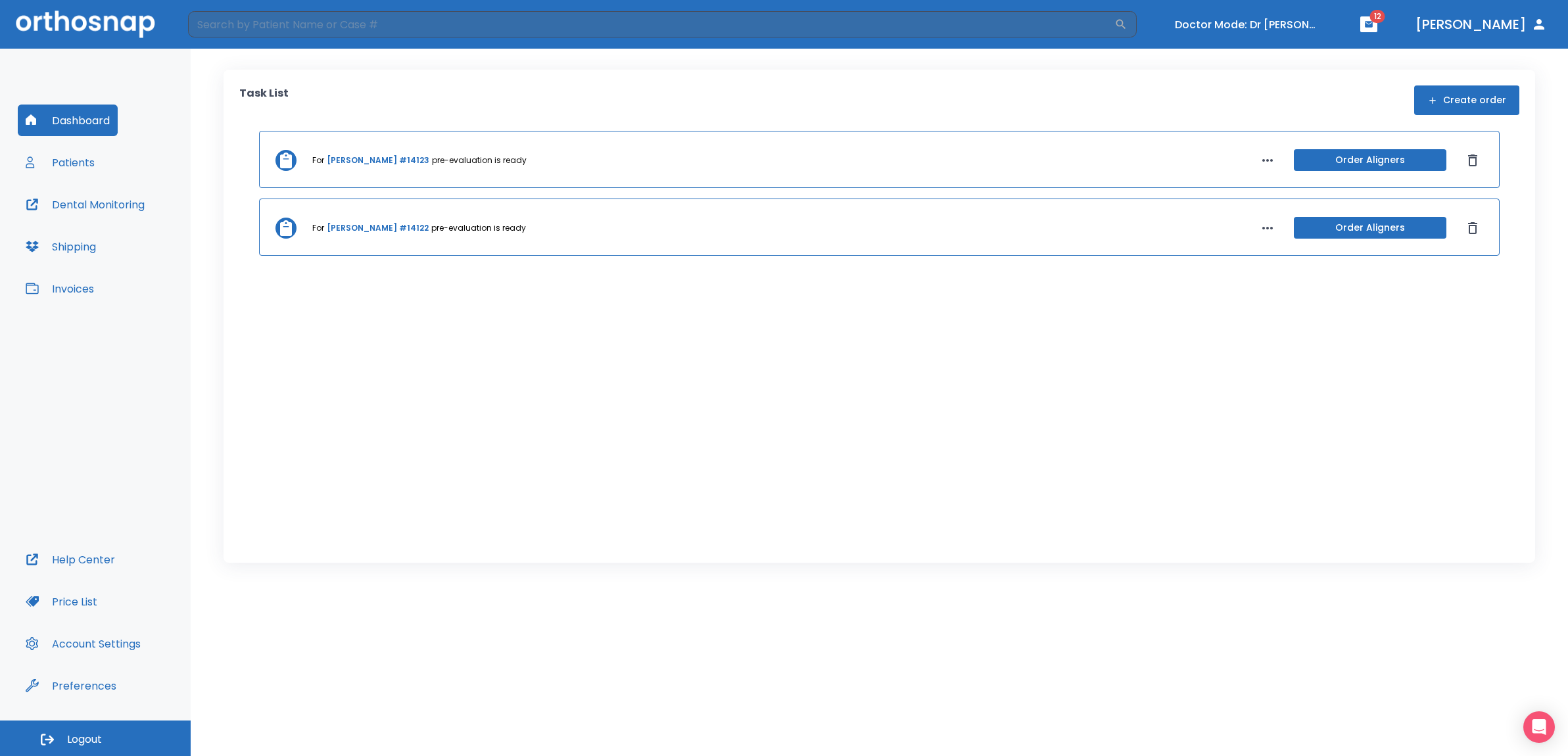
click at [79, 166] on button "Patients" at bounding box center [60, 163] width 85 height 32
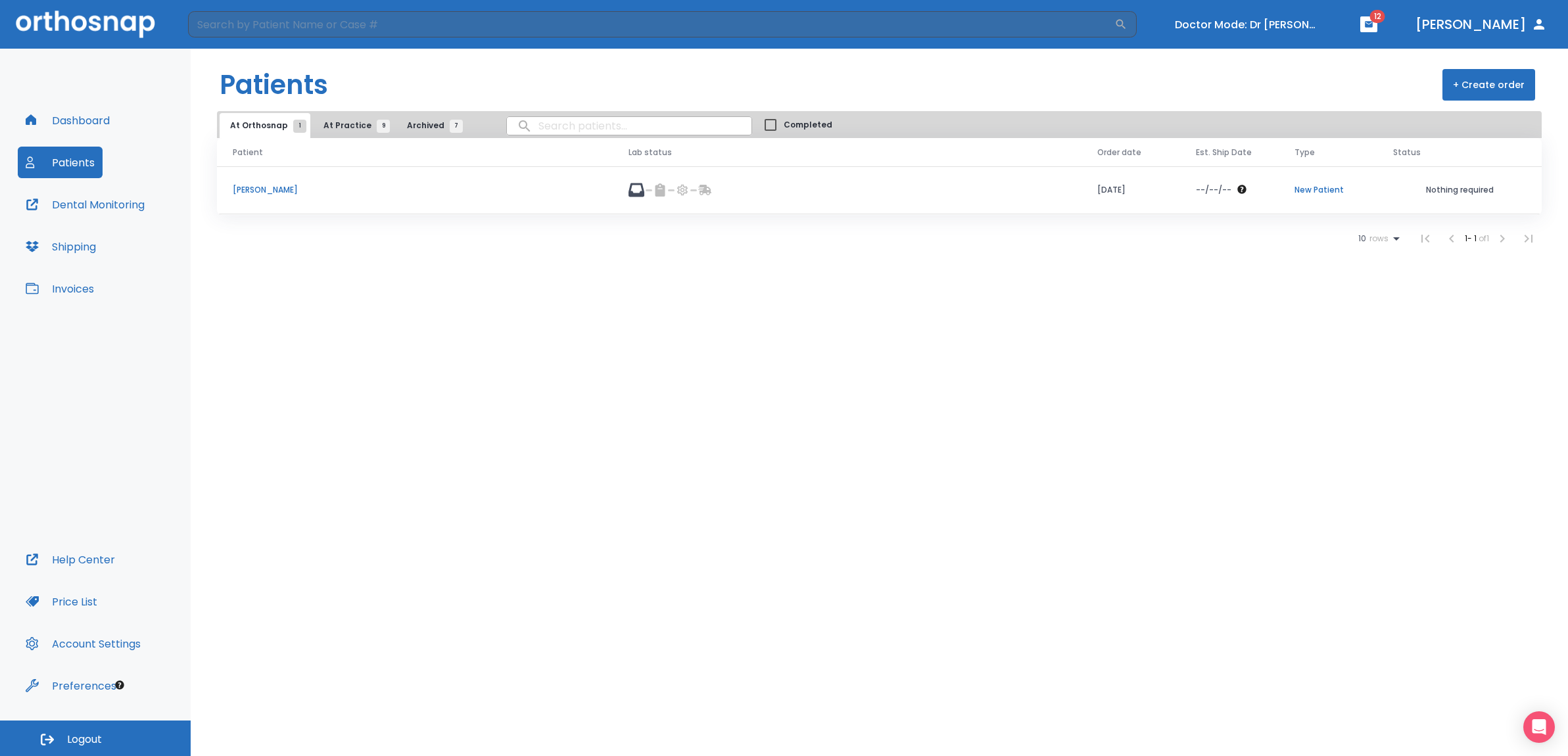
click at [255, 189] on p "Marie Hensley" at bounding box center [415, 190] width 365 height 12
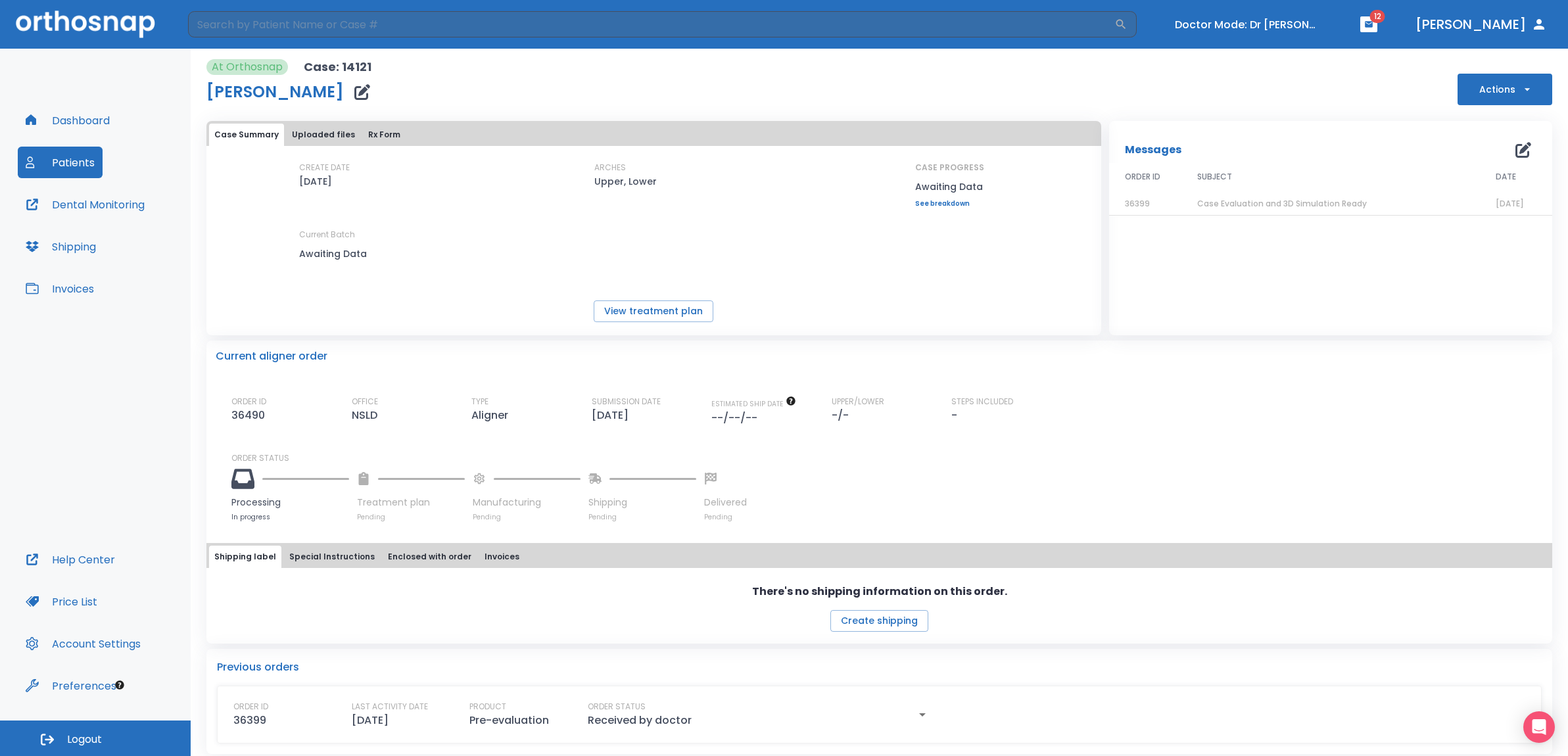
click at [355, 88] on icon "button" at bounding box center [362, 92] width 16 height 16
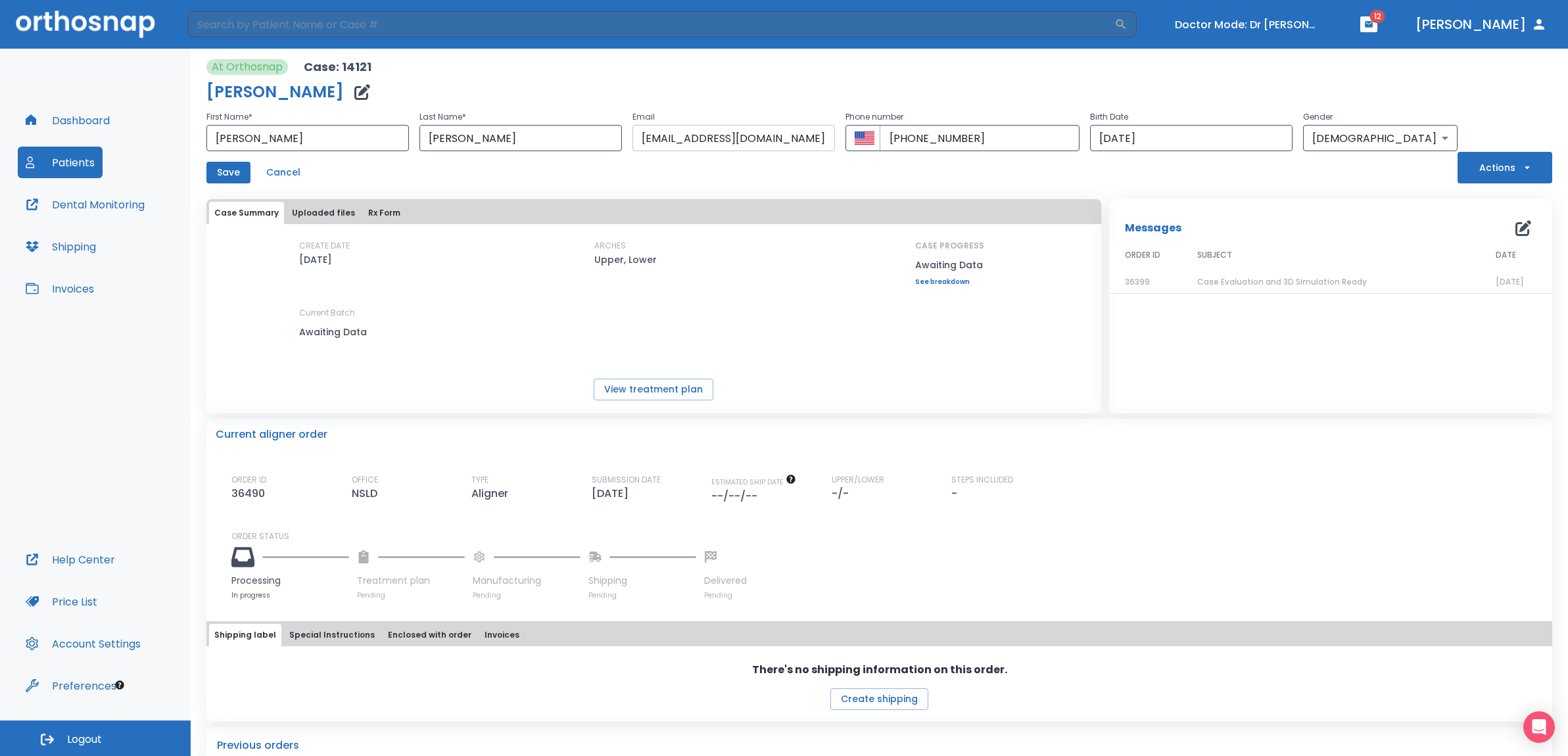
click at [633, 138] on input "Jefmarhens@optimum.net" at bounding box center [734, 139] width 203 height 27
click at [537, 97] on div "Marie Hensley" at bounding box center [832, 93] width 1252 height 27
click at [633, 138] on input "Jefmarhens@optimum.net" at bounding box center [734, 139] width 203 height 27
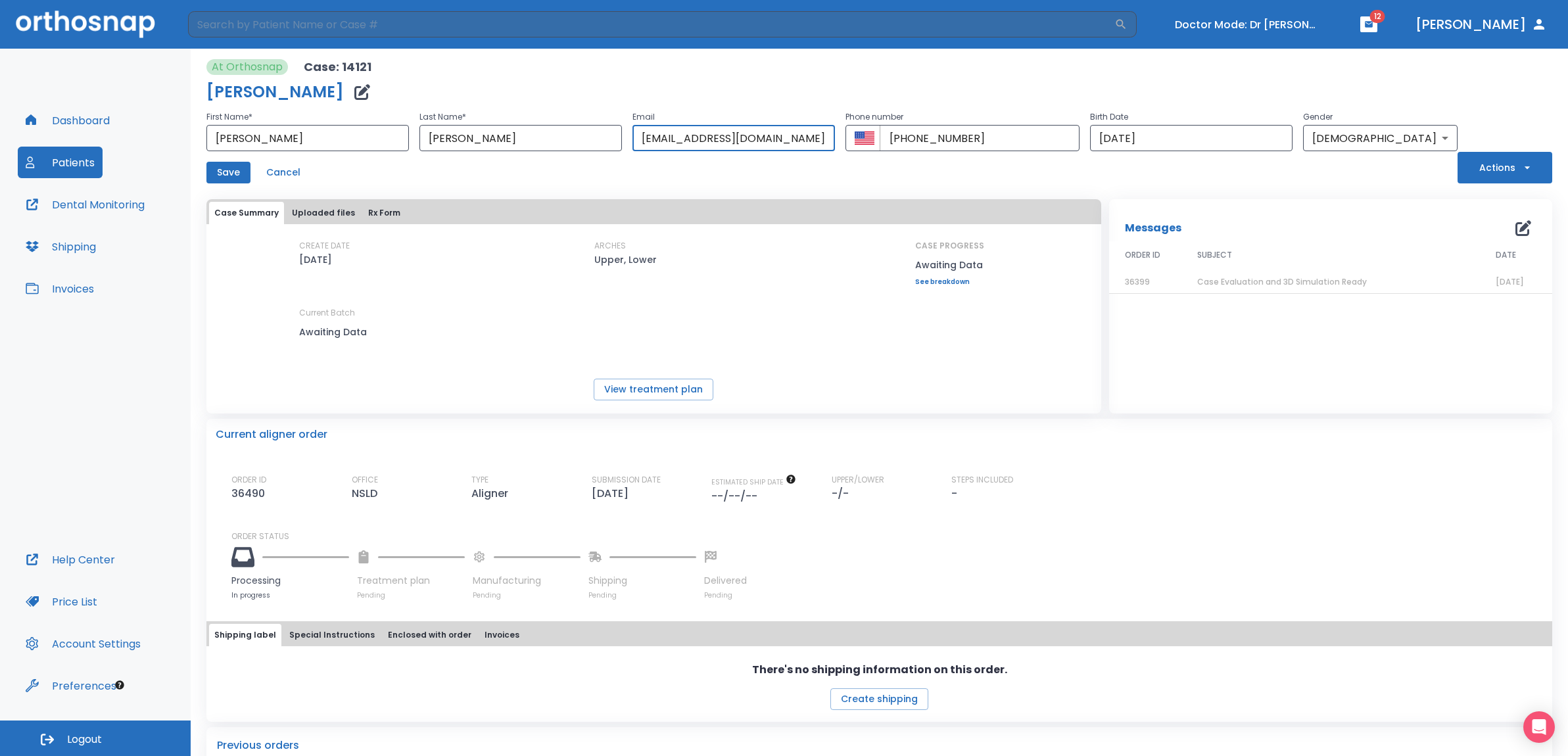
click at [633, 138] on input "Jefmarhens@optimum.net" at bounding box center [734, 139] width 203 height 27
click at [529, 103] on div "Marie Hensley" at bounding box center [832, 93] width 1252 height 27
click at [291, 175] on button "Cancel" at bounding box center [284, 173] width 45 height 22
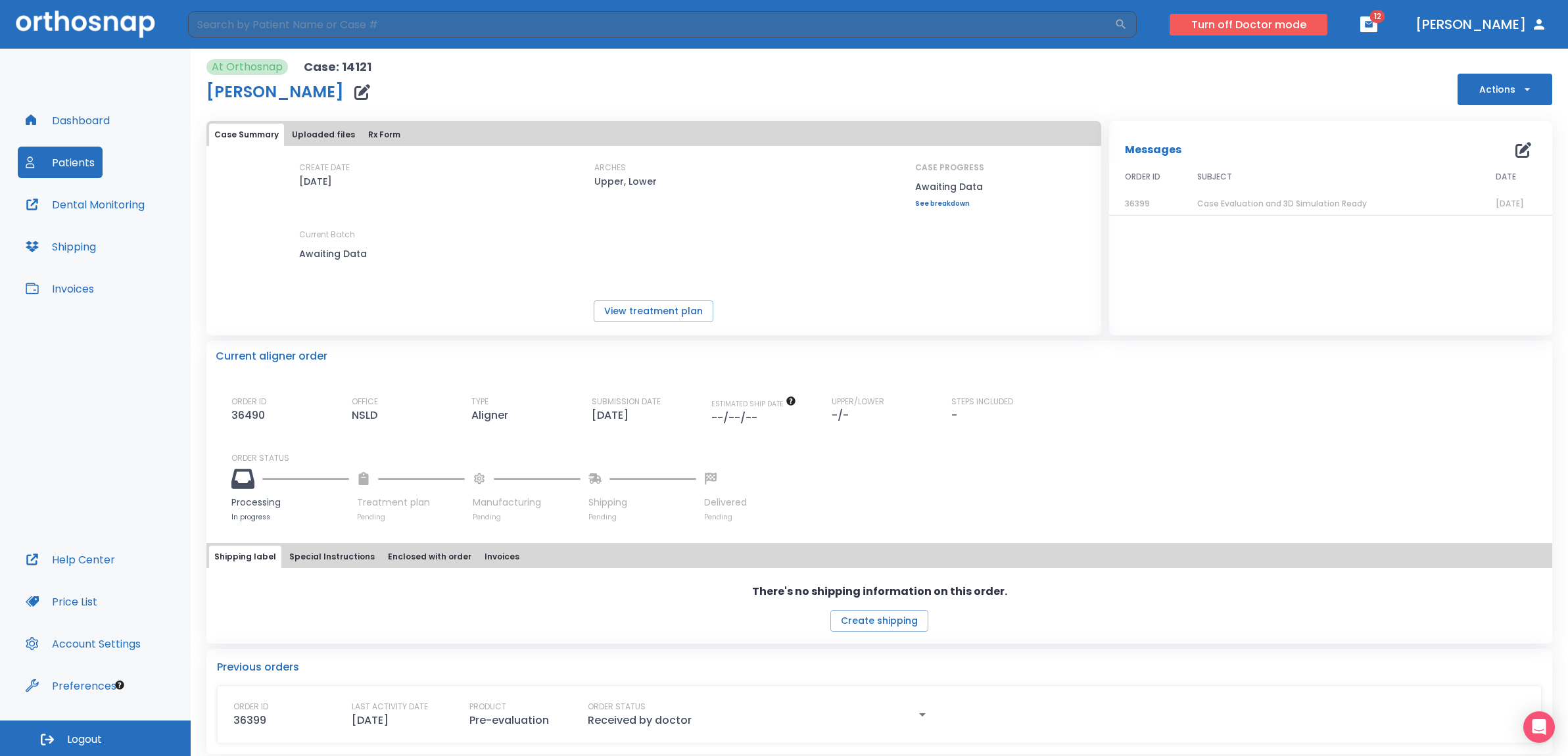
click at [1277, 28] on button "Turn off Doctor mode" at bounding box center [1248, 25] width 158 height 22
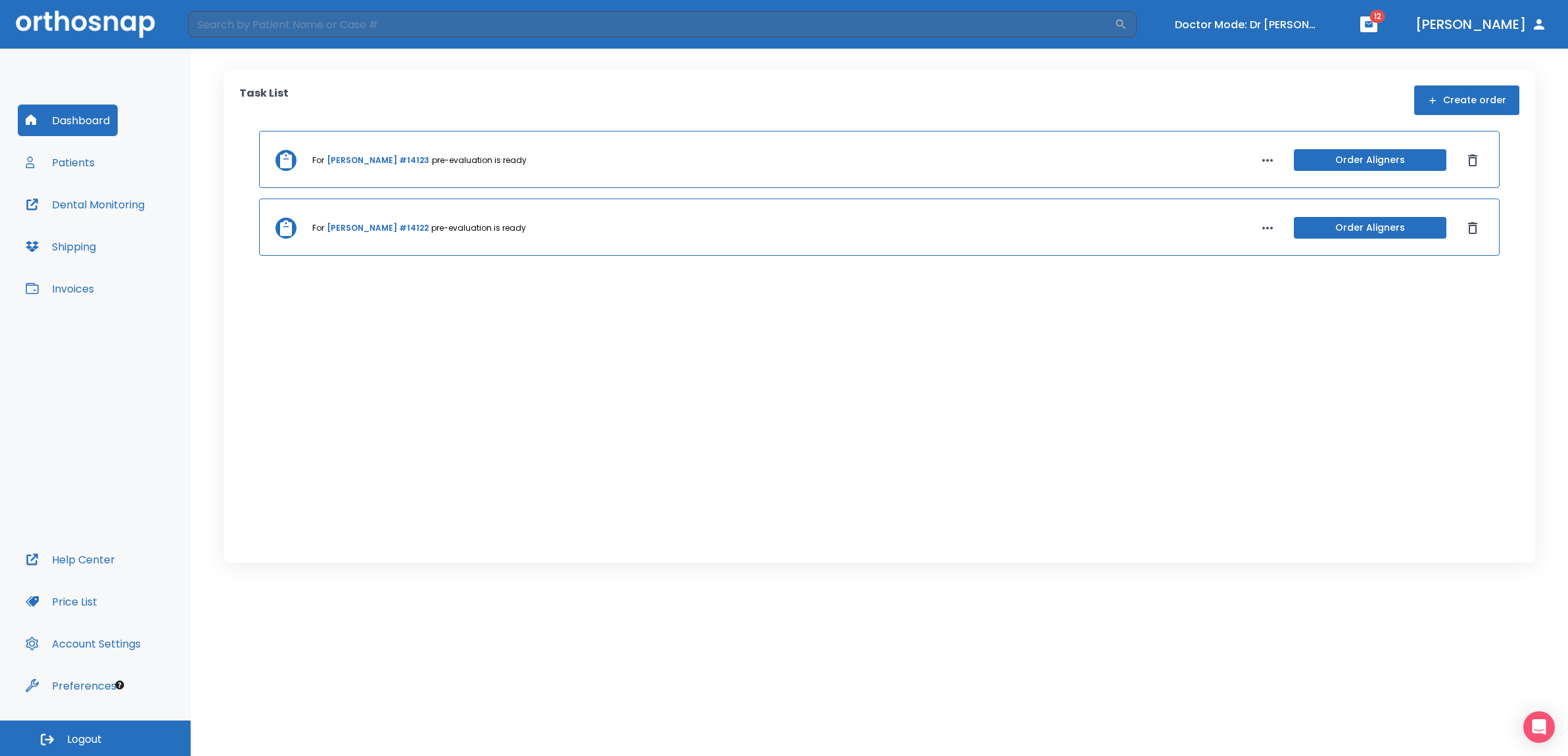
click at [353, 162] on link "[PERSON_NAME] #14123" at bounding box center [378, 160] width 103 height 12
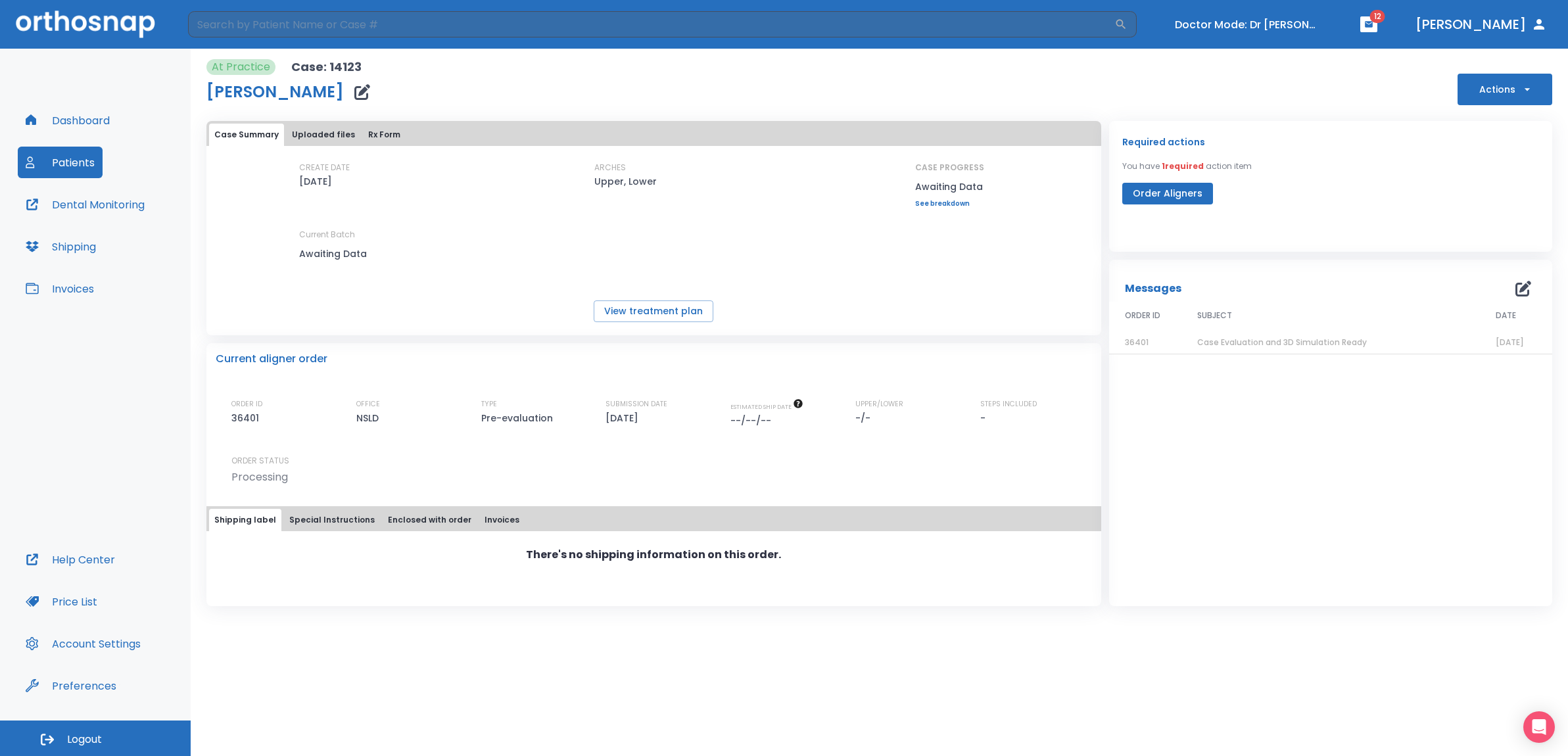
click at [1264, 338] on span "Case Evaluation and 3D Simulation Ready" at bounding box center [1282, 341] width 169 height 11
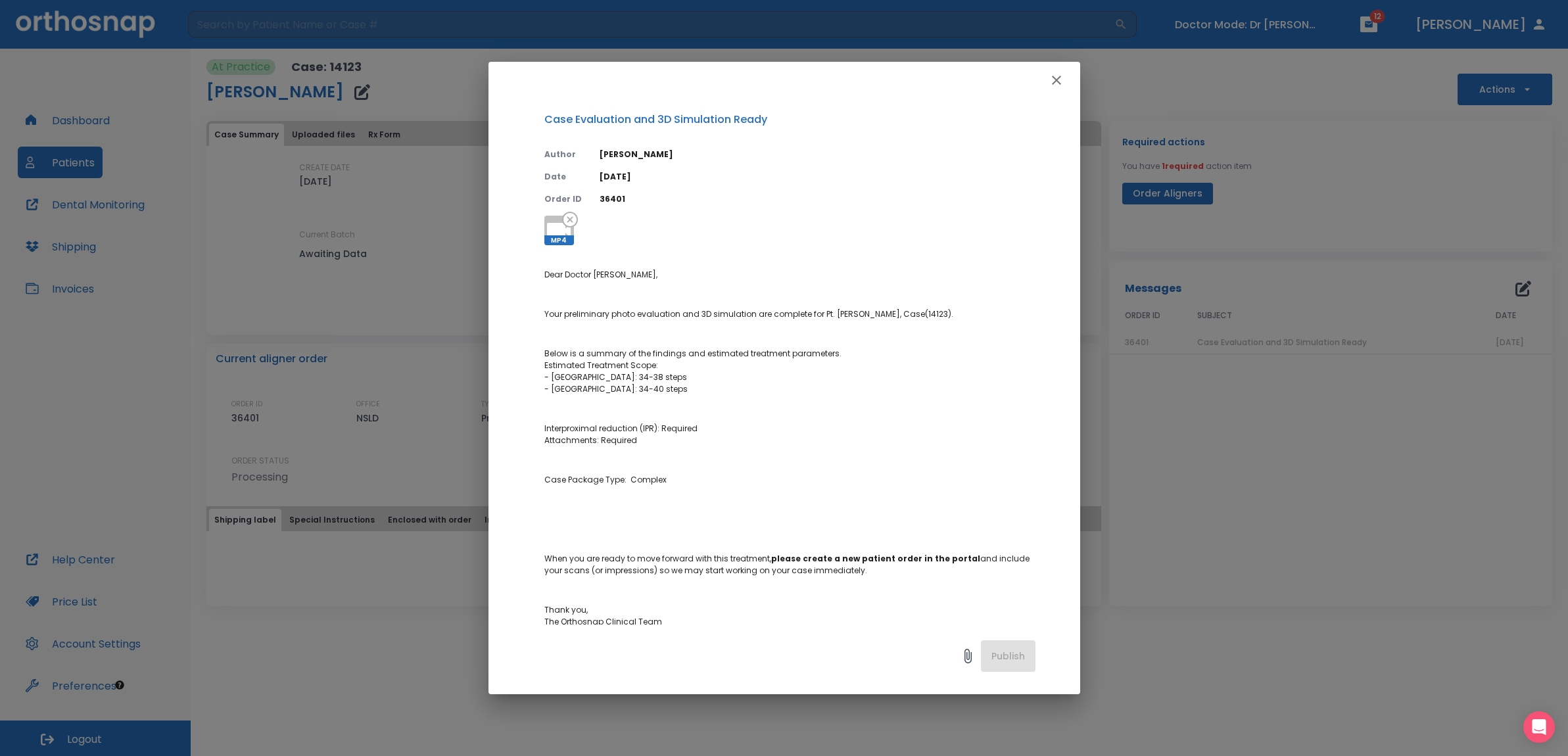
click at [1061, 81] on icon "button" at bounding box center [1056, 80] width 16 height 16
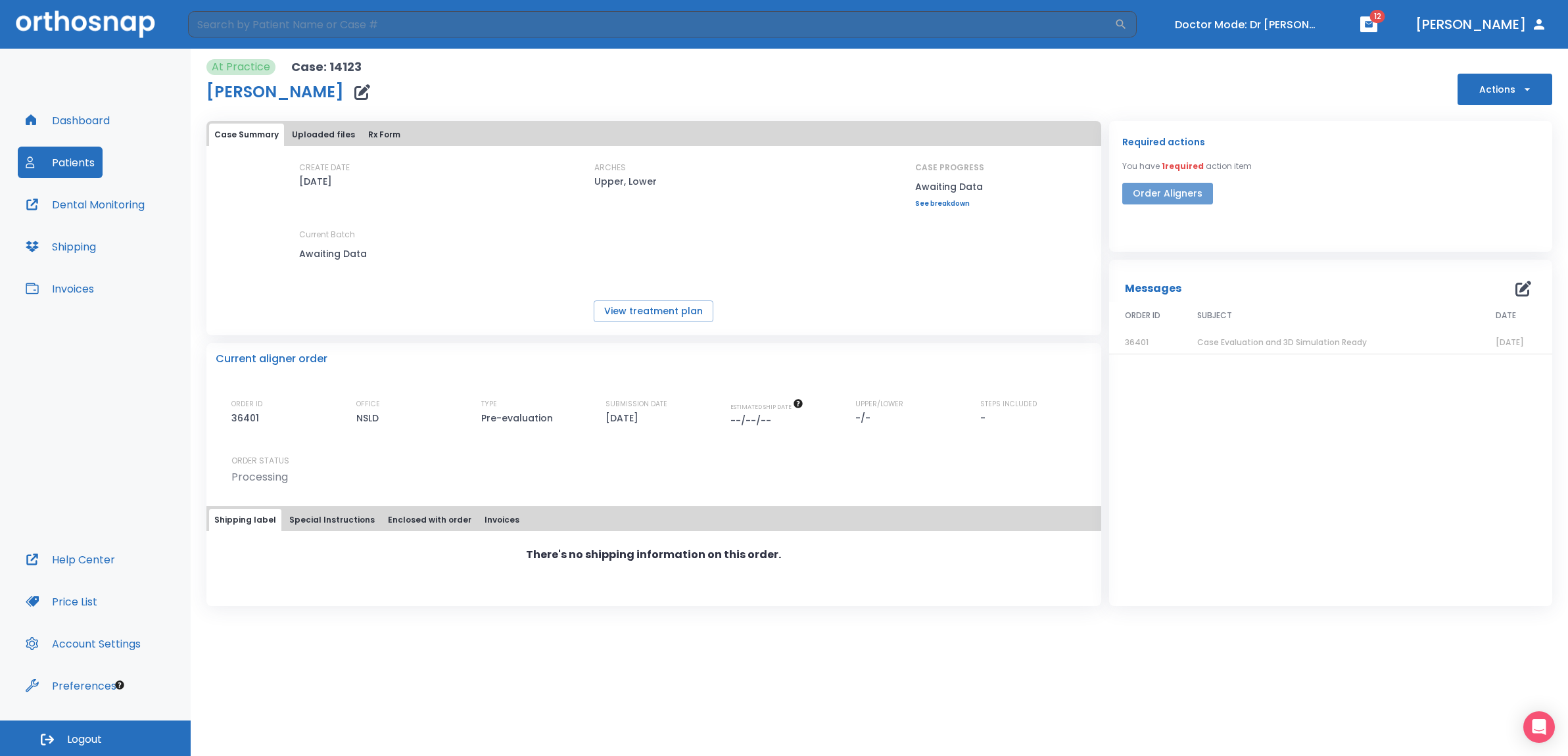
click at [1182, 192] on button "Order Aligners" at bounding box center [1167, 194] width 91 height 22
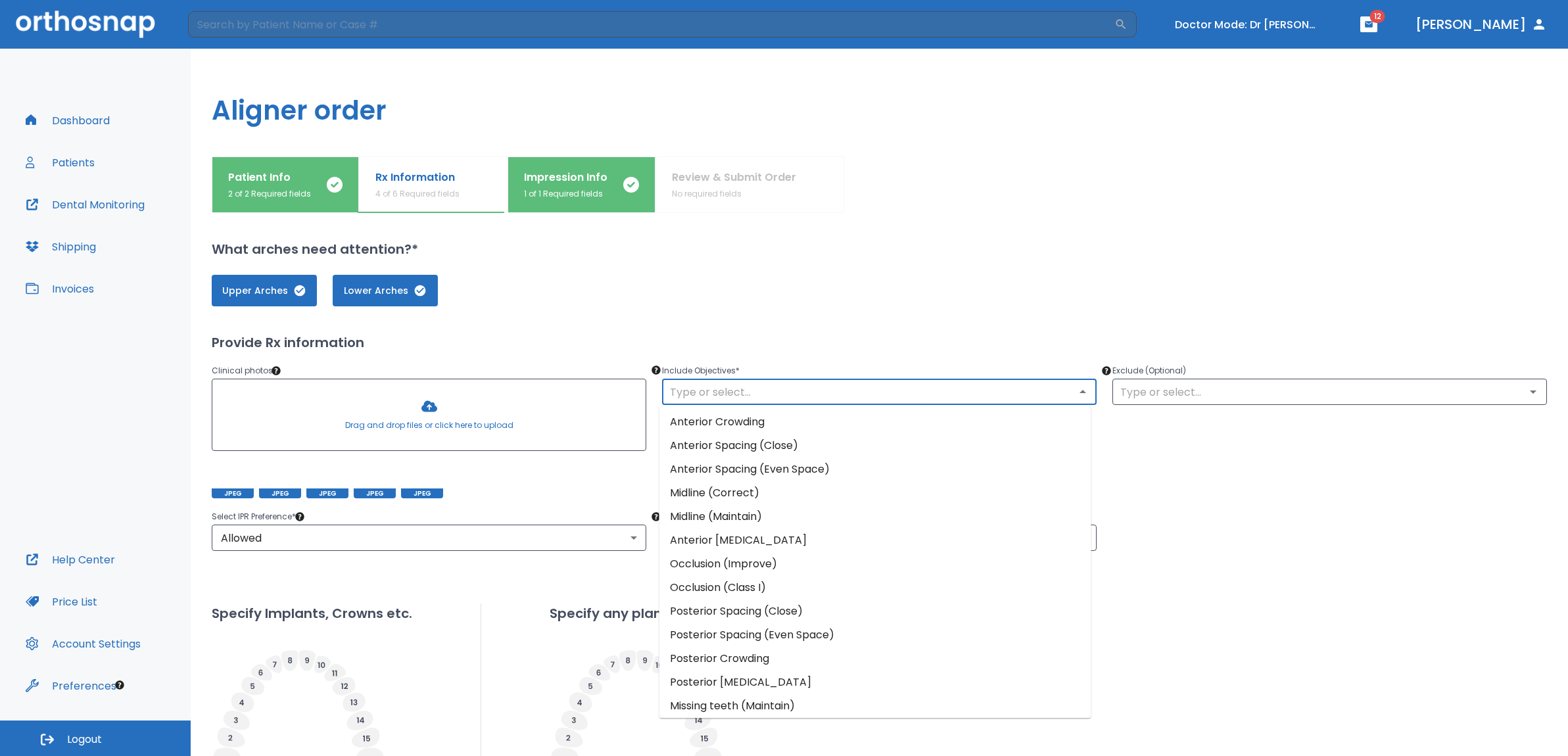
click at [748, 391] on input "text" at bounding box center [879, 392] width 426 height 18
click at [731, 423] on li "Anterior Crowding" at bounding box center [875, 422] width 432 height 23
click at [731, 389] on input "text" at bounding box center [879, 392] width 426 height 18
click at [721, 628] on li "Posterior Crossbite" at bounding box center [875, 630] width 432 height 23
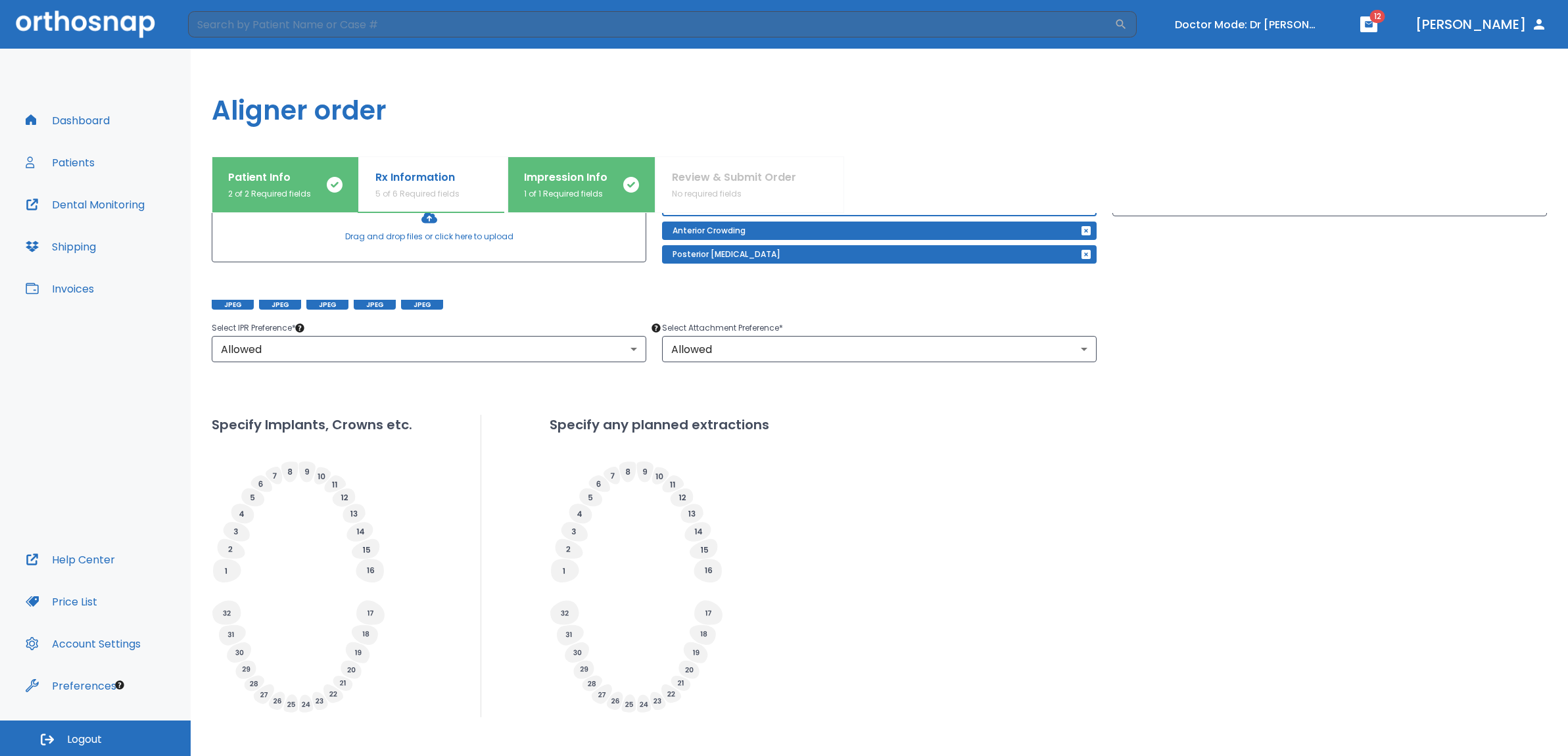
scroll to position [260, 0]
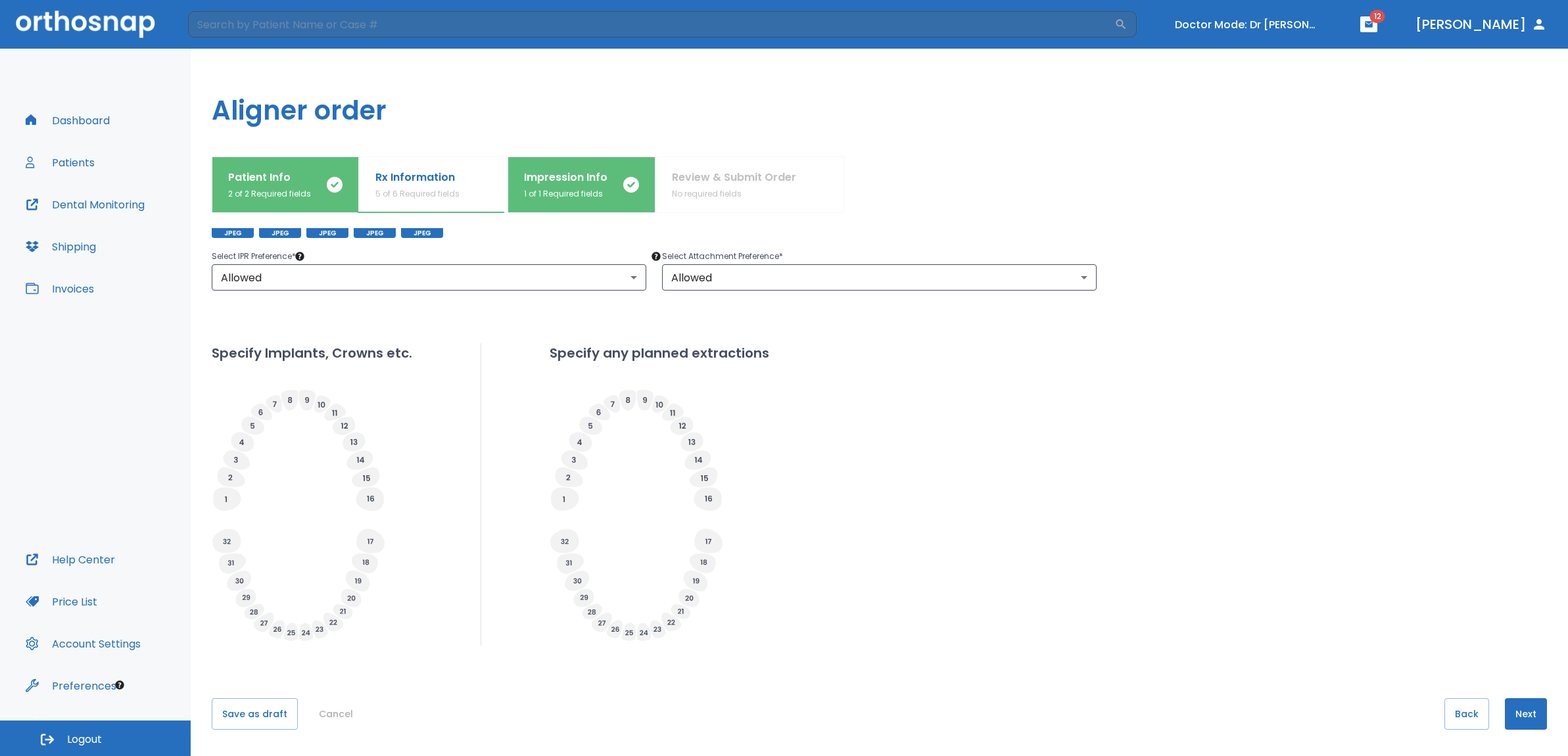
click at [865, 529] on div "Specify Implants, Crowns etc. Specify any planned extractions" at bounding box center [880, 494] width 1336 height 303
click at [1514, 721] on button "Next" at bounding box center [1526, 714] width 42 height 32
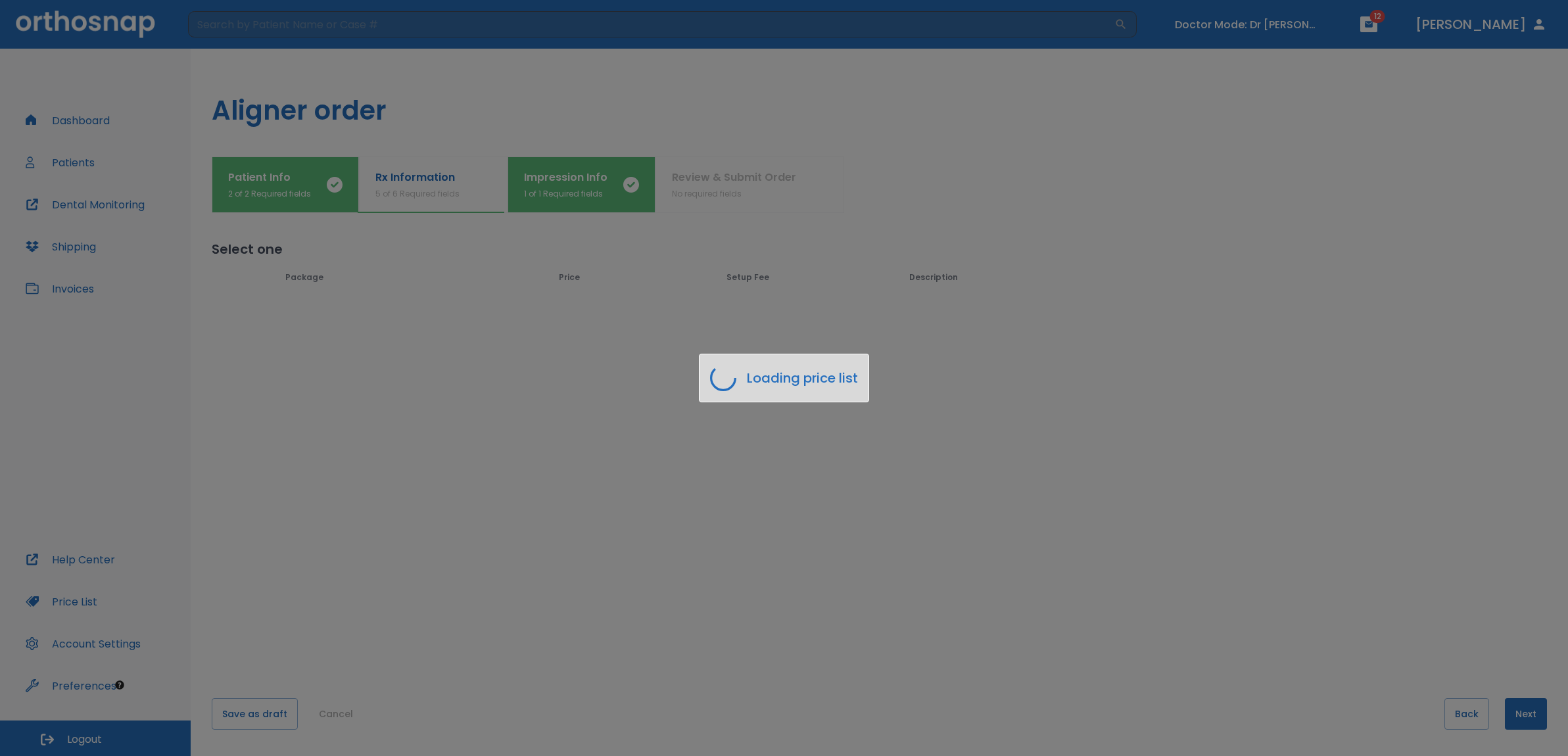
scroll to position [0, 0]
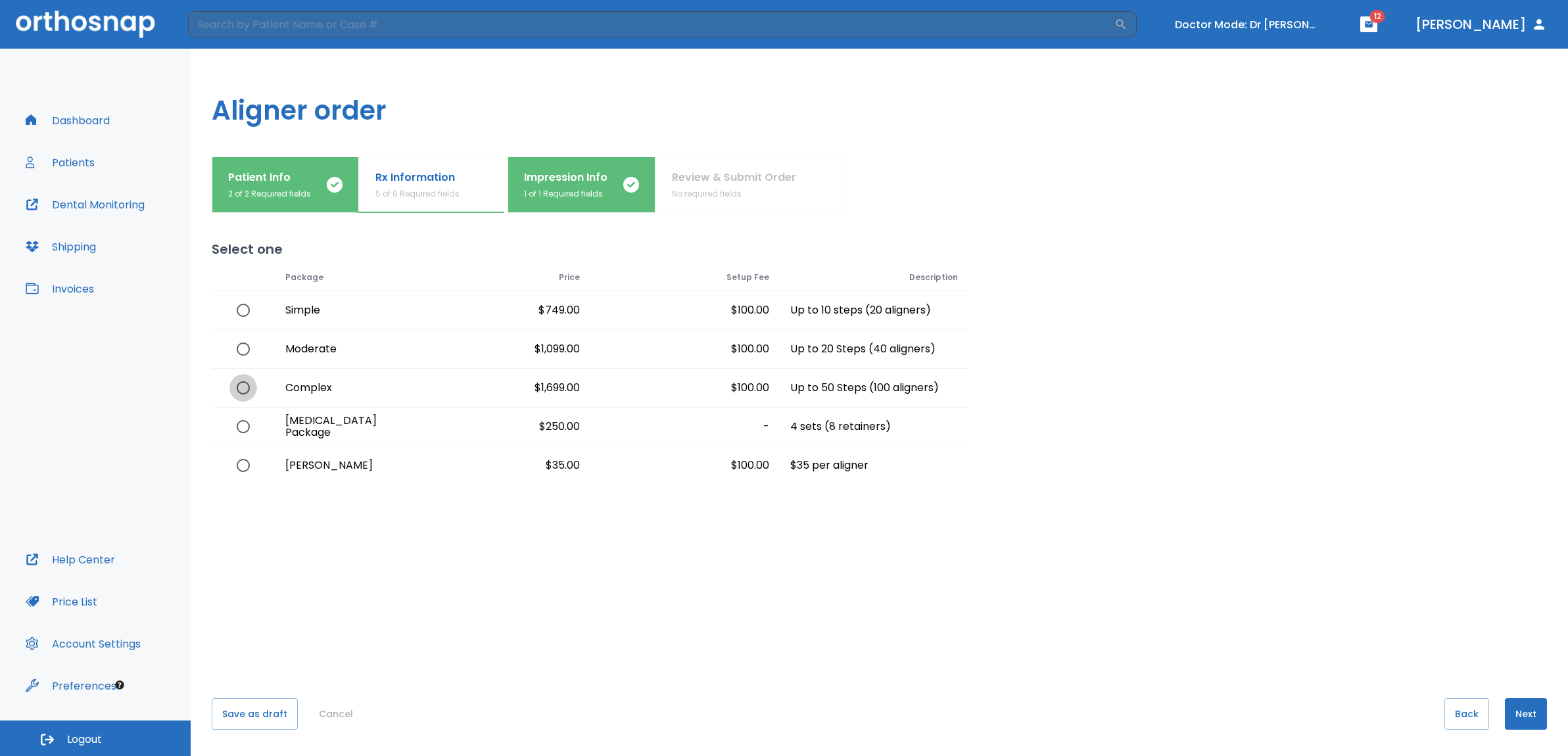
click at [247, 392] on input "radio" at bounding box center [243, 387] width 28 height 28
radio input "true"
click at [1506, 709] on button "Next" at bounding box center [1526, 714] width 42 height 32
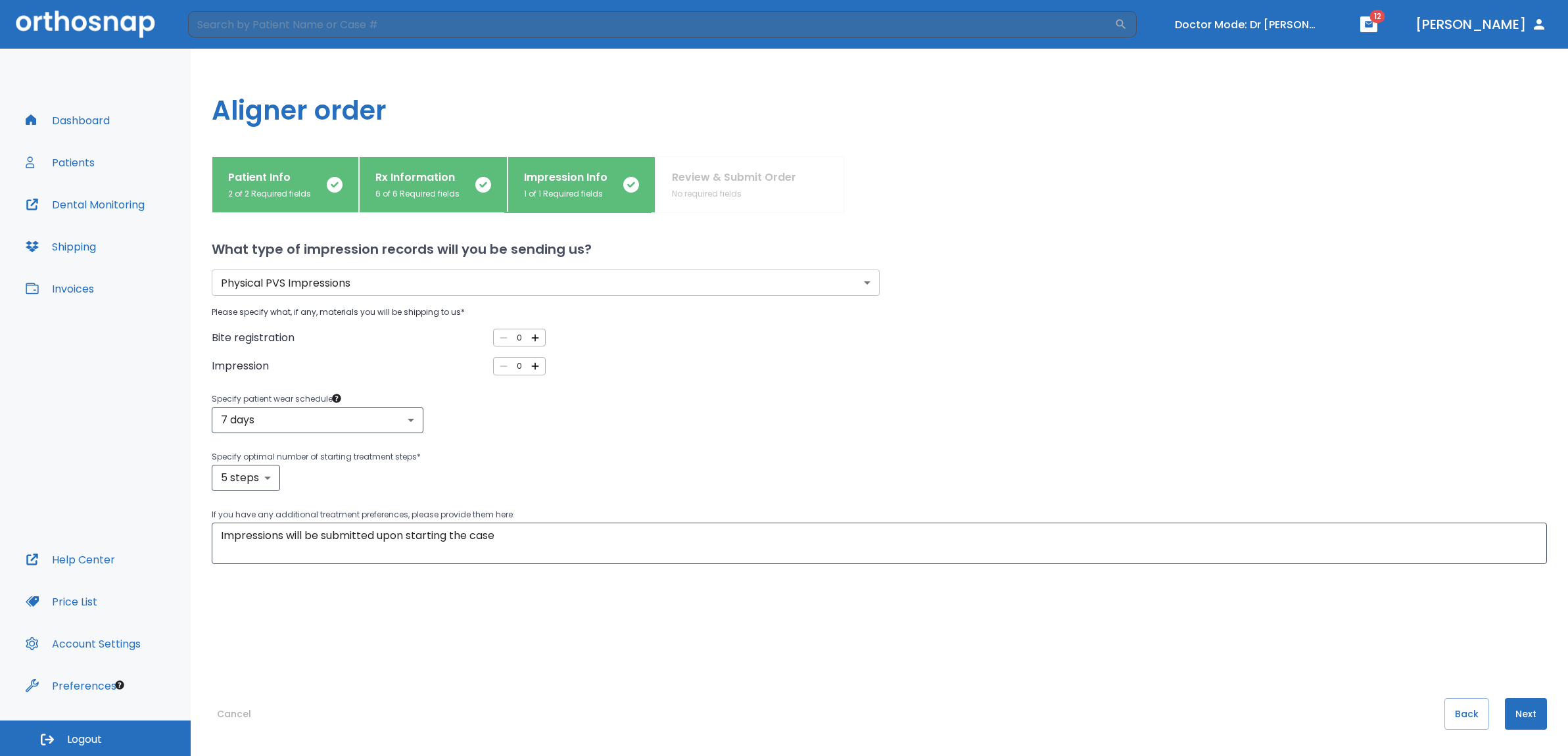
click at [532, 366] on icon "button" at bounding box center [536, 366] width 8 height 8
type input "2"
click at [532, 333] on icon "button" at bounding box center [535, 338] width 12 height 12
type input "1"
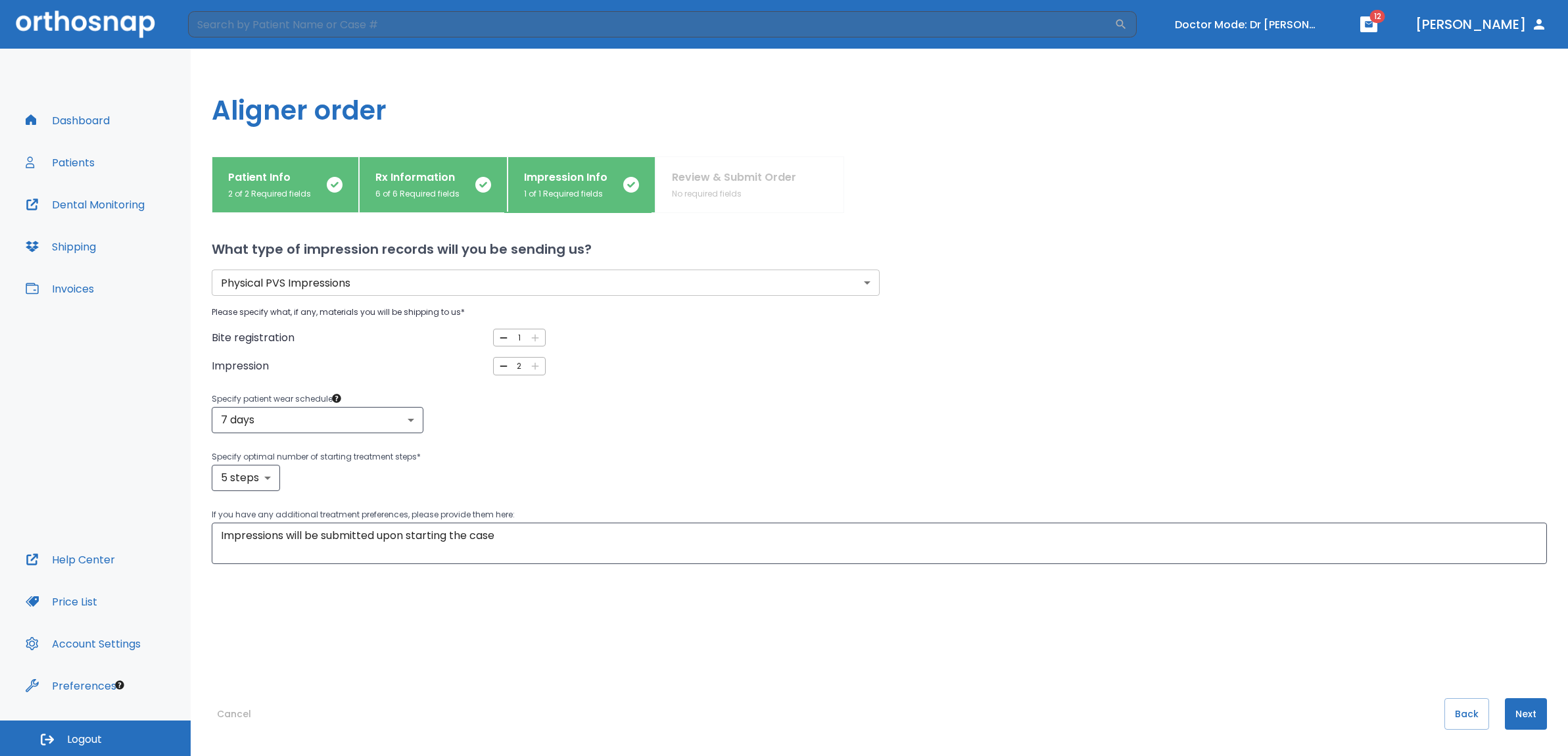
click at [1523, 719] on button "Next" at bounding box center [1526, 714] width 42 height 32
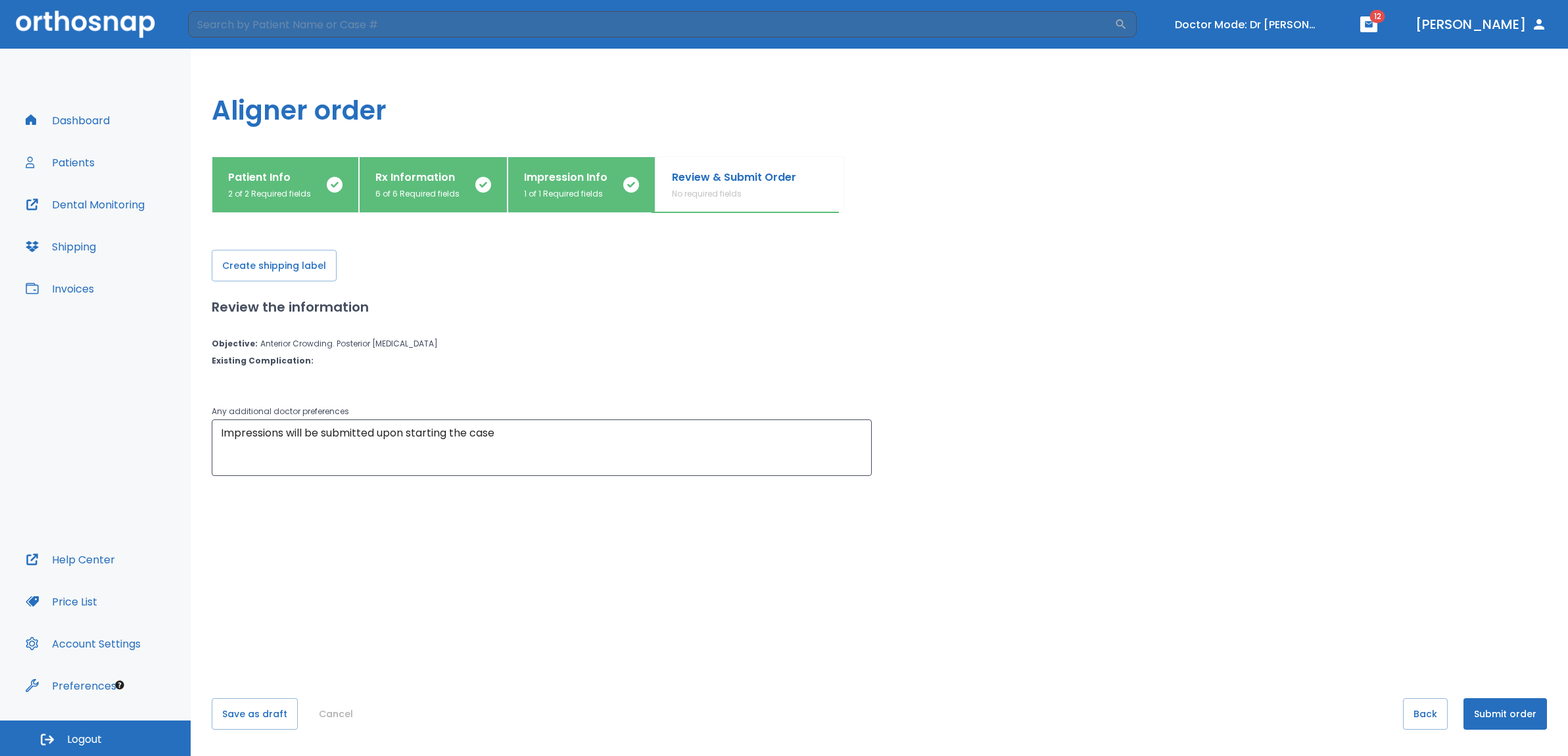
click at [1491, 713] on button "Submit order" at bounding box center [1505, 714] width 83 height 32
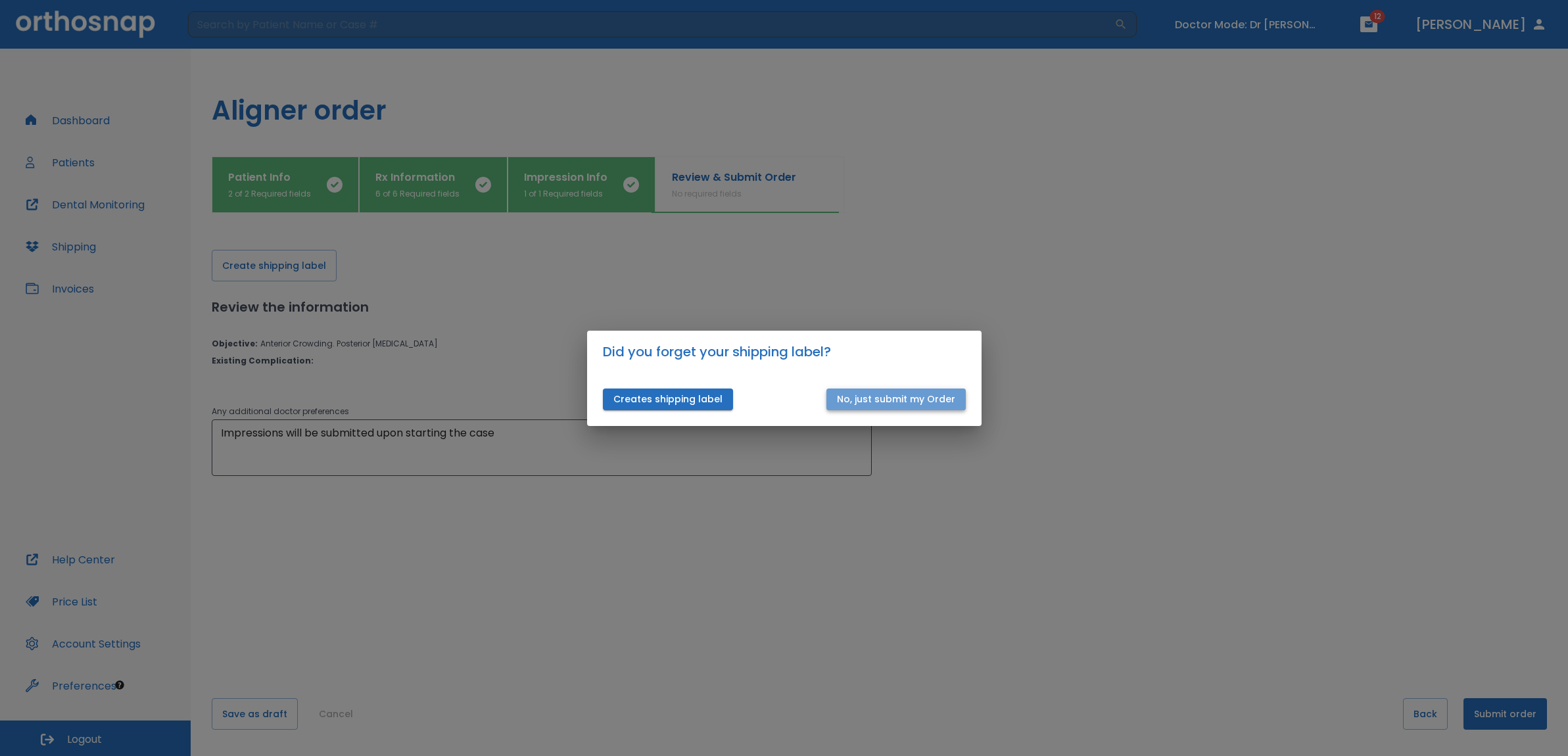
click at [906, 400] on button "No, just submit my Order" at bounding box center [896, 400] width 139 height 22
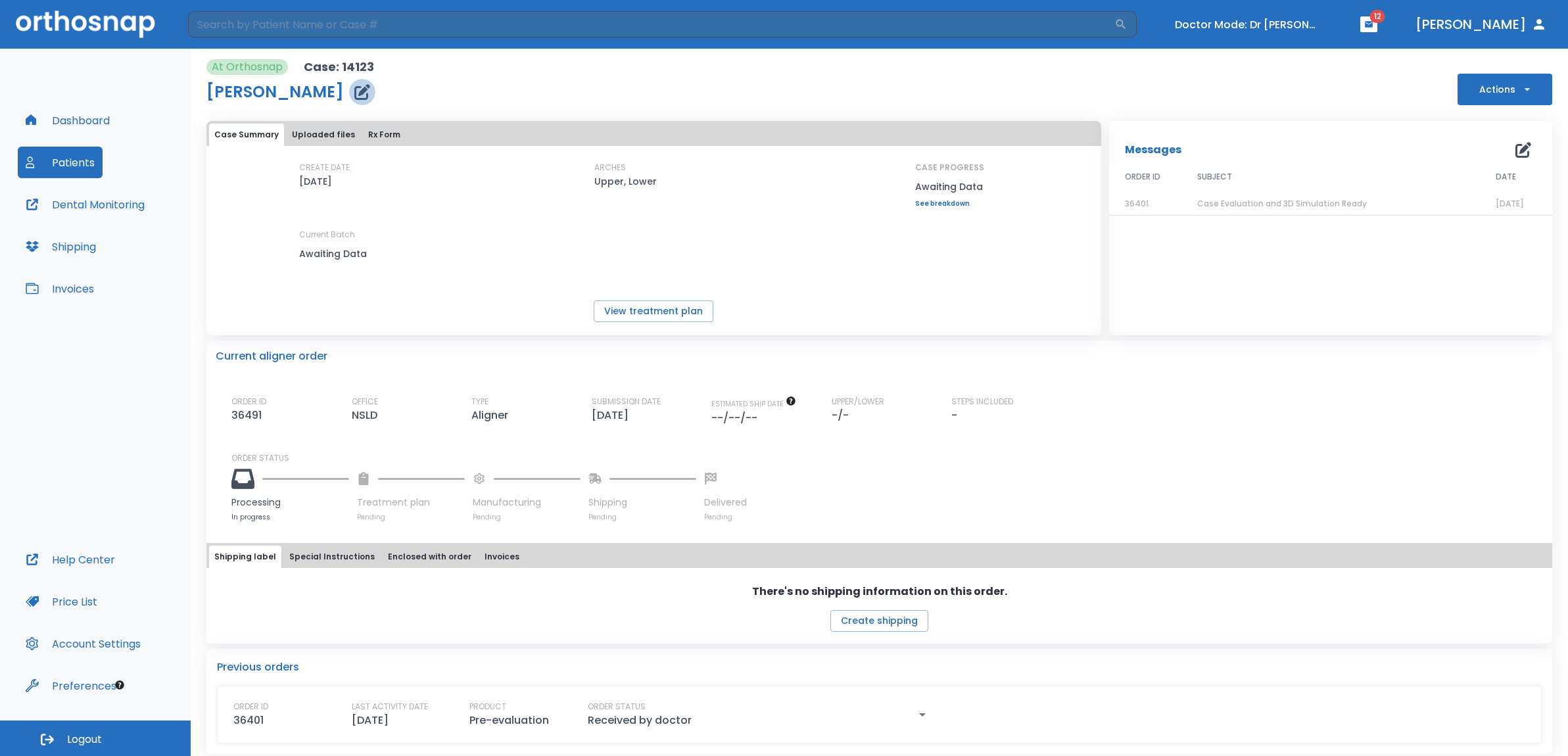
click at [370, 88] on icon "button" at bounding box center [362, 92] width 16 height 16
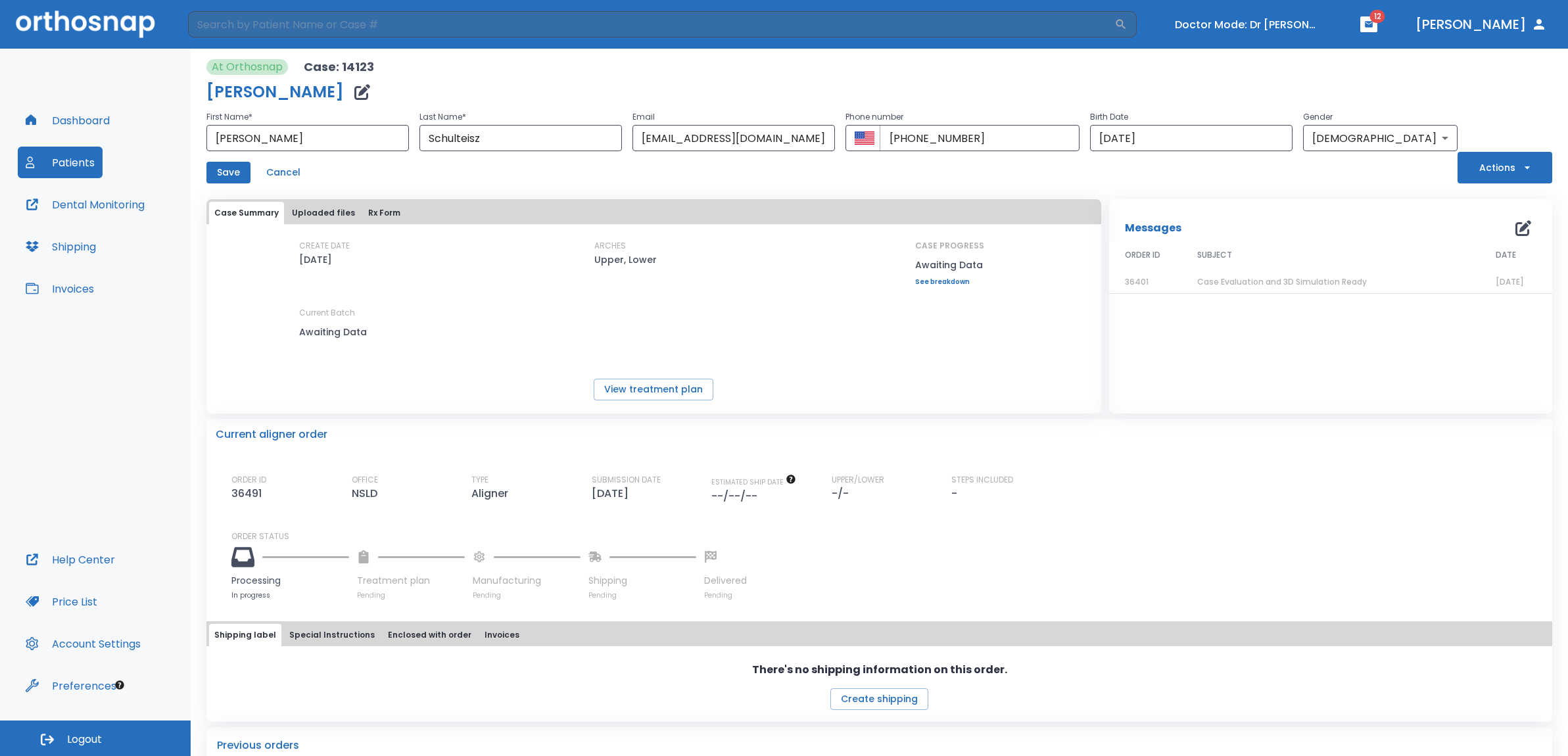
click at [273, 169] on button "Cancel" at bounding box center [284, 173] width 45 height 22
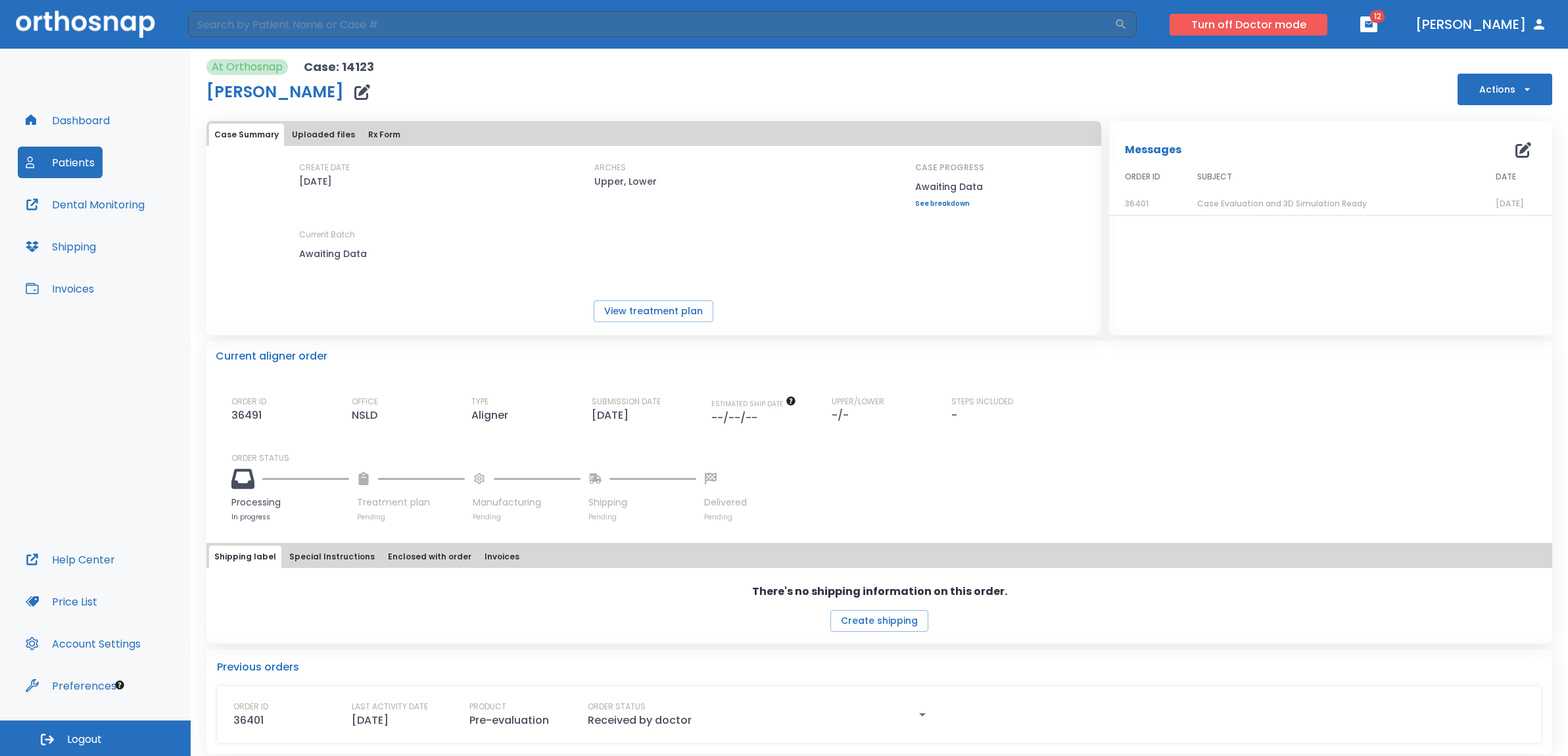
click at [1285, 27] on button "Turn off Doctor mode" at bounding box center [1248, 25] width 158 height 22
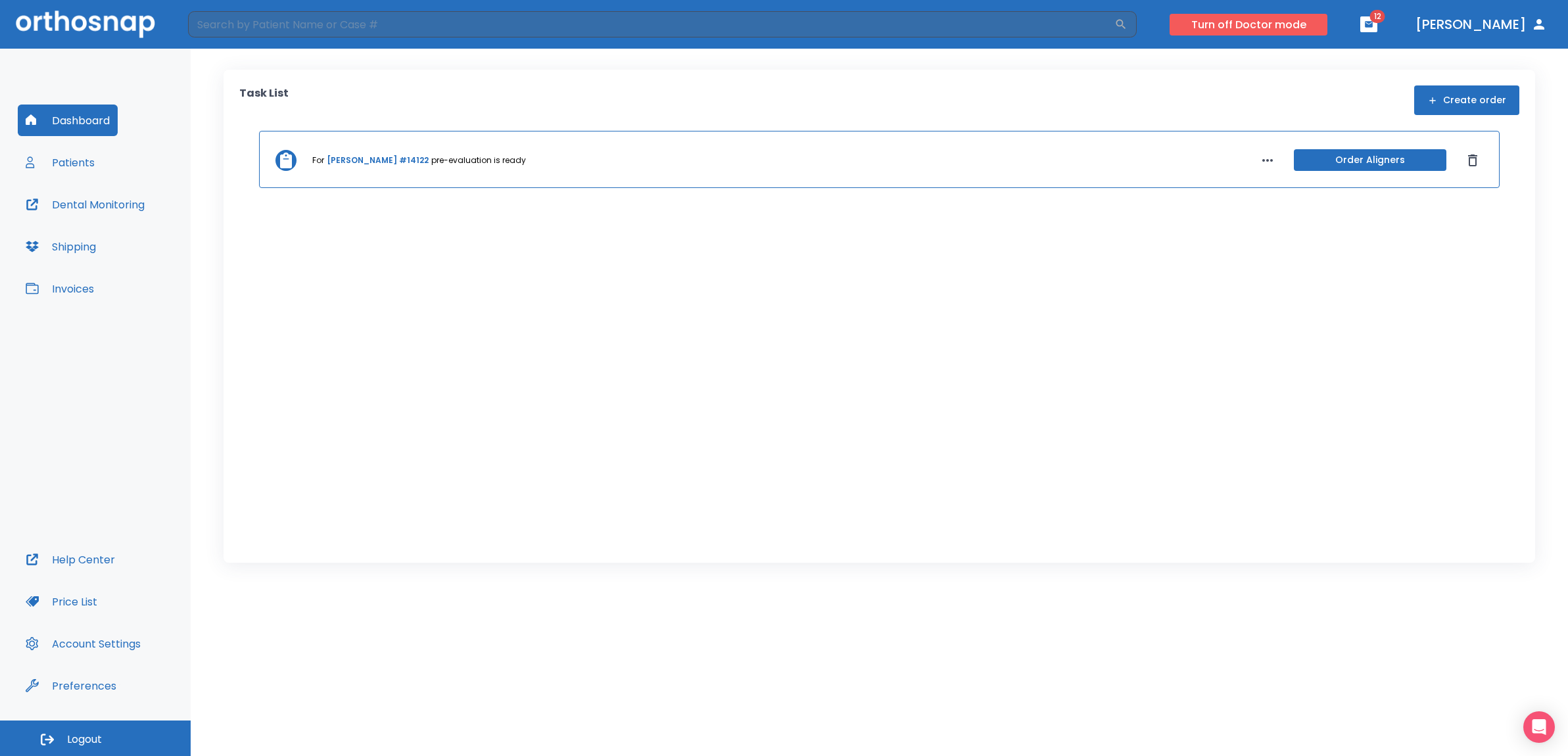
click at [1279, 26] on button "Turn off Doctor mode" at bounding box center [1248, 25] width 158 height 22
click at [79, 169] on button "Patients" at bounding box center [60, 163] width 85 height 32
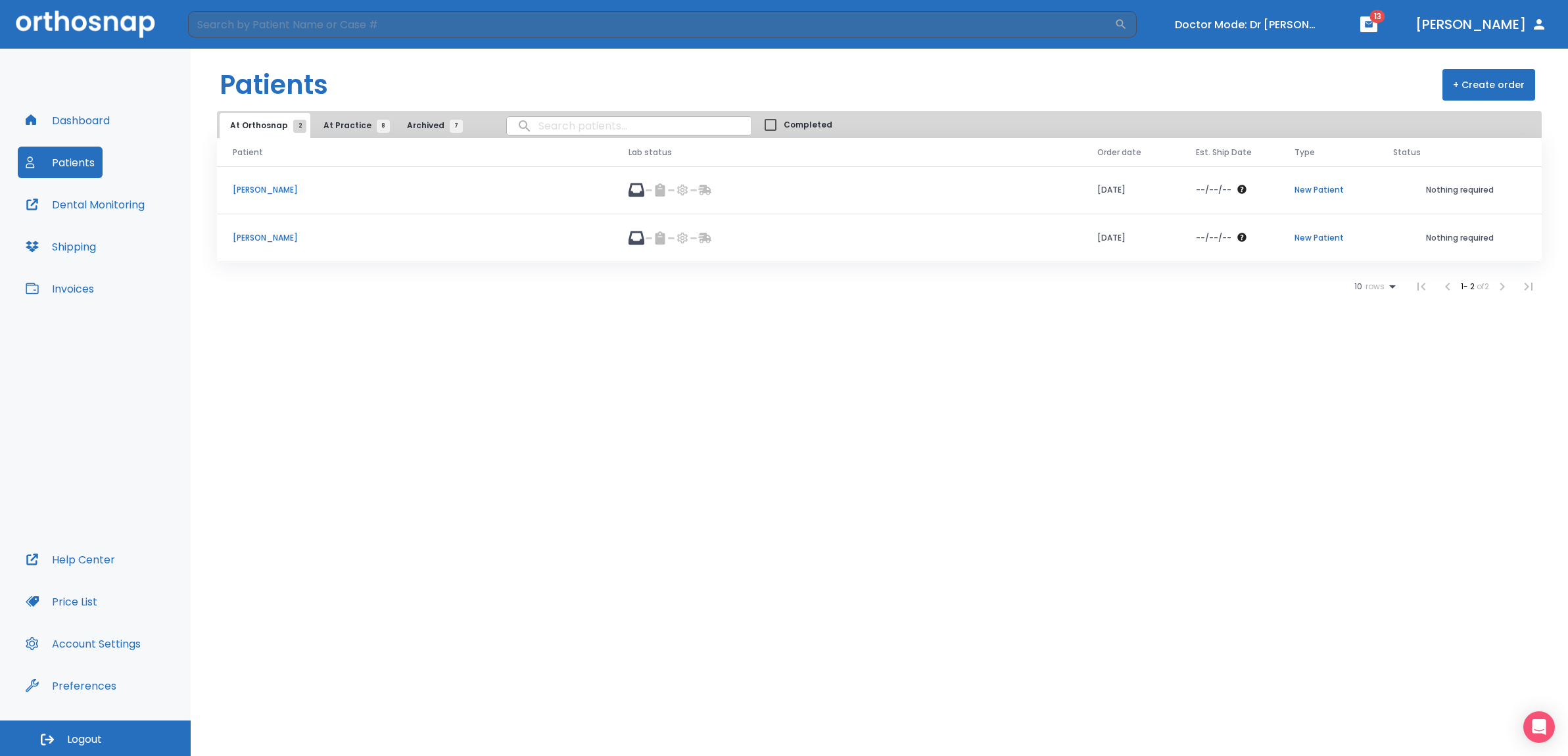
click at [270, 188] on p "[PERSON_NAME]" at bounding box center [415, 190] width 365 height 12
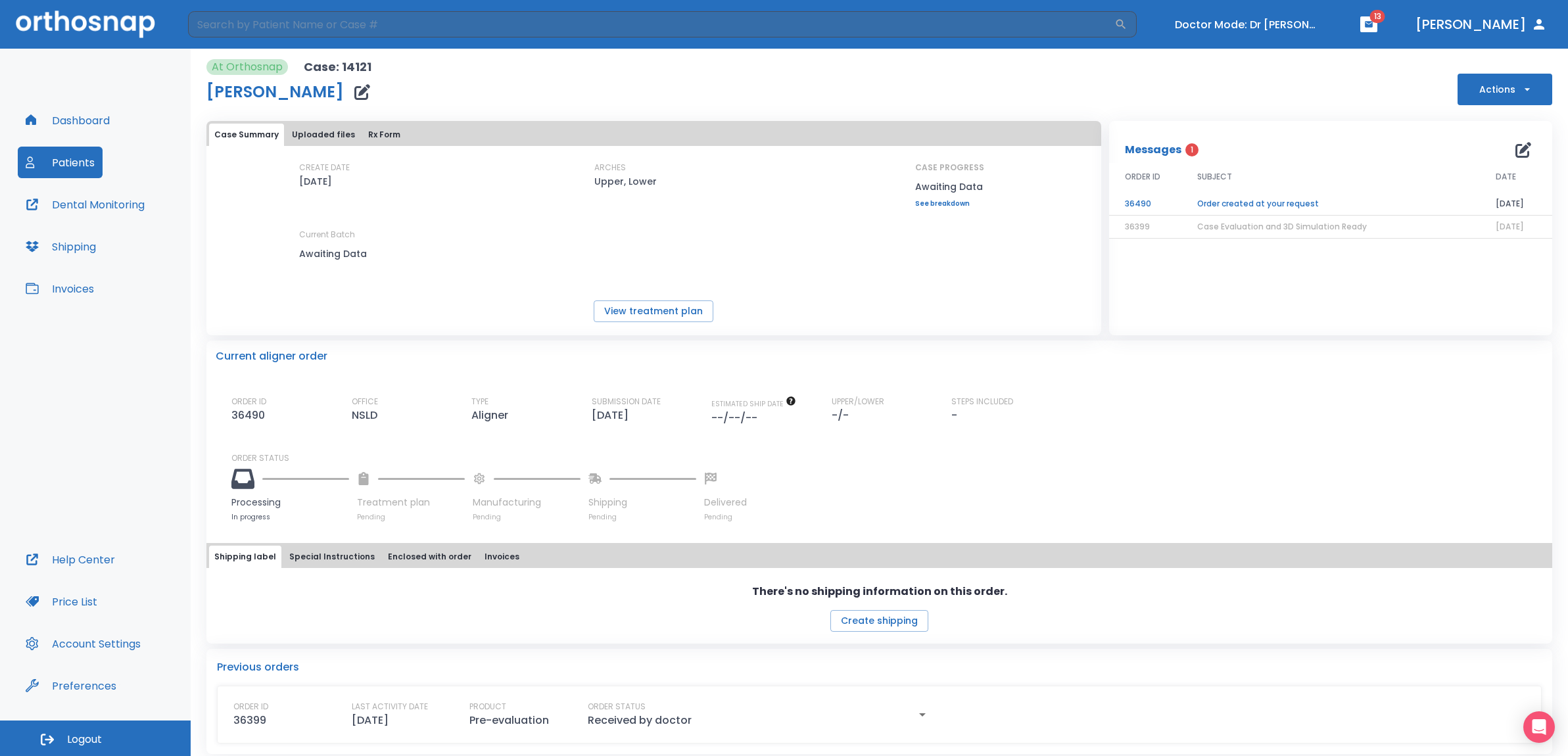
click at [1233, 206] on td "Order created at your request" at bounding box center [1331, 204] width 299 height 23
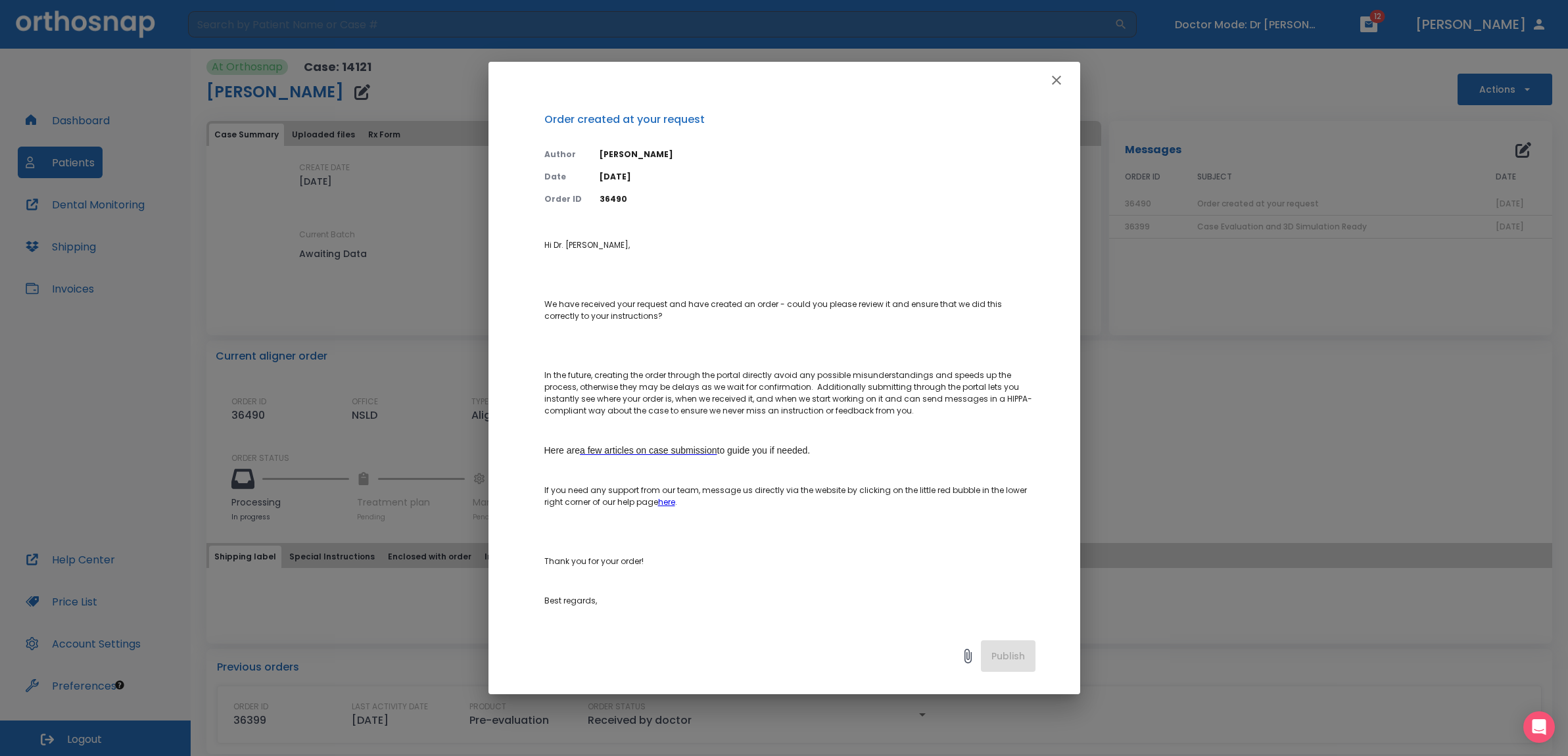
click at [1064, 78] on icon "button" at bounding box center [1056, 80] width 16 height 16
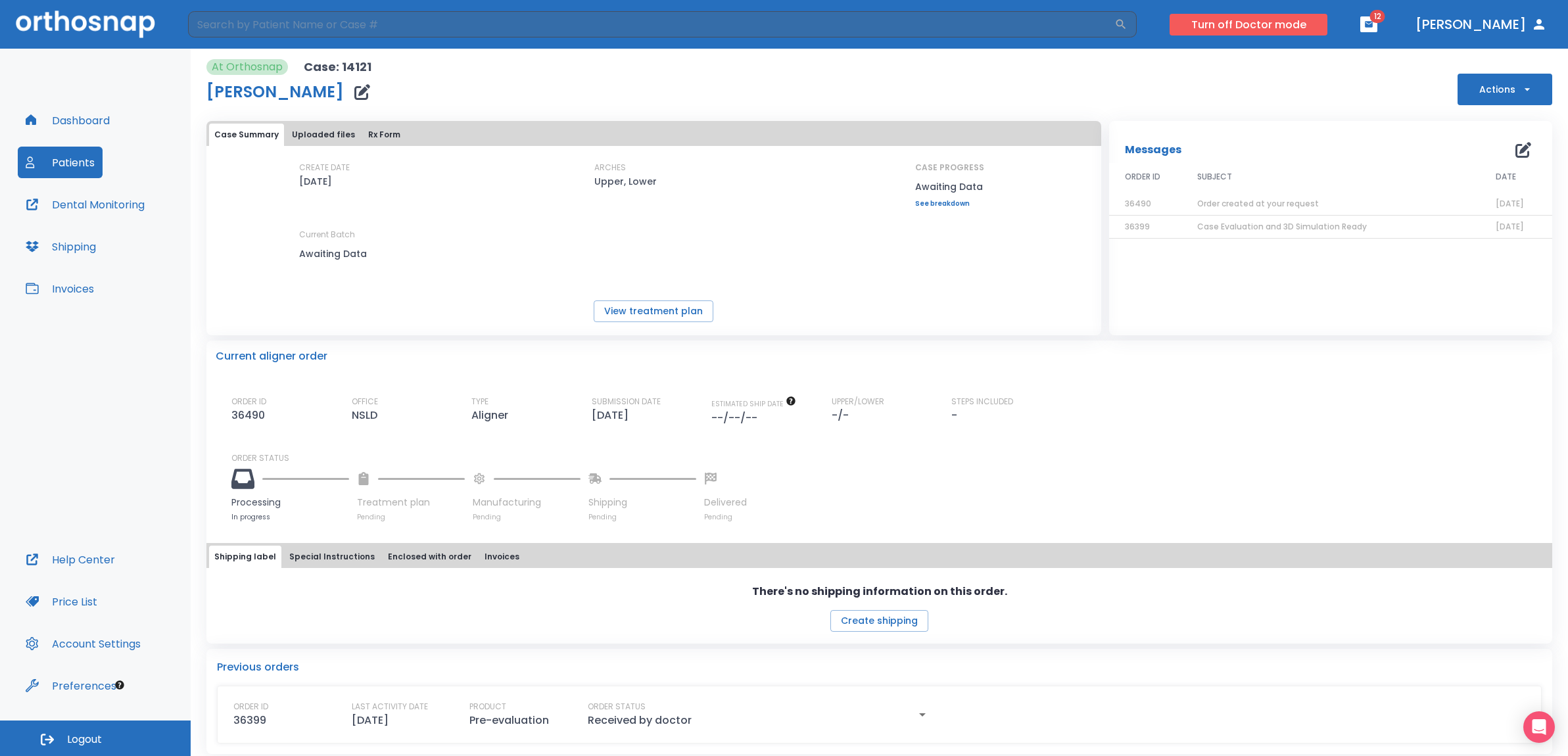
click at [1250, 29] on button "Turn off Doctor mode" at bounding box center [1248, 25] width 158 height 22
